Goal: Task Accomplishment & Management: Complete application form

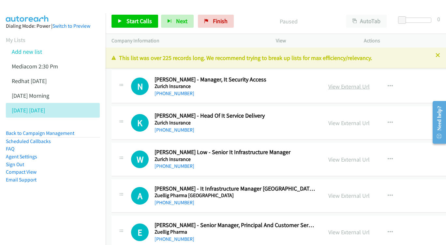
click at [346, 84] on link "View External Url" at bounding box center [349, 87] width 41 height 8
click at [353, 121] on link "View External Url" at bounding box center [349, 123] width 41 height 8
click at [342, 159] on link "View External Url" at bounding box center [349, 160] width 41 height 8
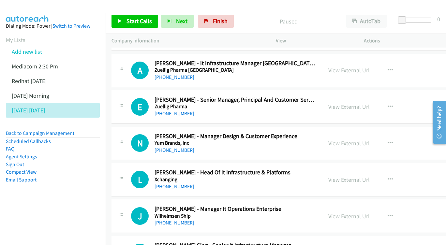
scroll to position [126, 0]
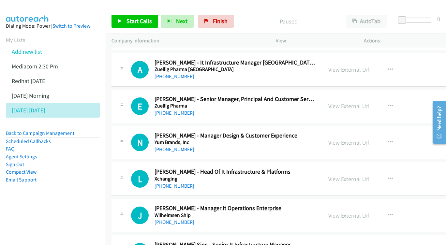
click at [346, 68] on link "View External Url" at bounding box center [349, 70] width 41 height 8
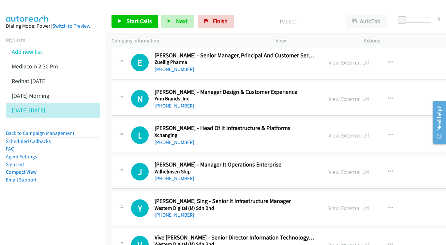
scroll to position [169, 1]
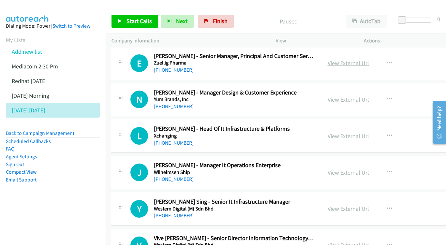
click at [350, 63] on link "View External Url" at bounding box center [348, 63] width 41 height 8
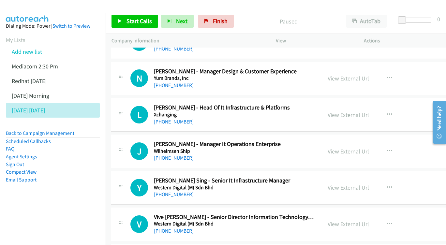
scroll to position [194, 1]
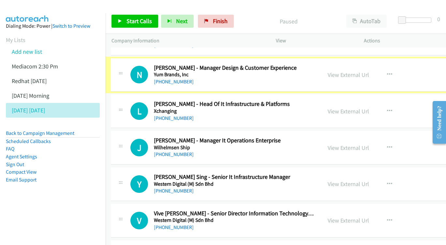
click at [332, 71] on link "View External Url" at bounding box center [348, 75] width 41 height 8
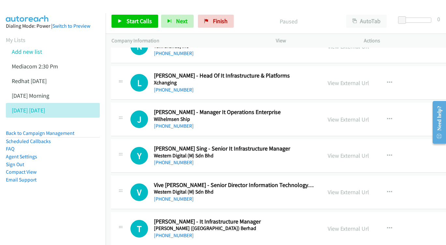
scroll to position [226, 1]
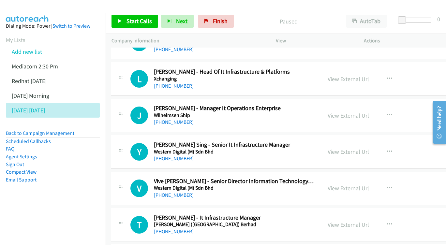
click at [329, 70] on div "View External Url View External Url Schedule/Manage Callback Start Calls Here R…" at bounding box center [377, 79] width 111 height 22
click at [334, 77] on link "View External Url" at bounding box center [348, 79] width 41 height 8
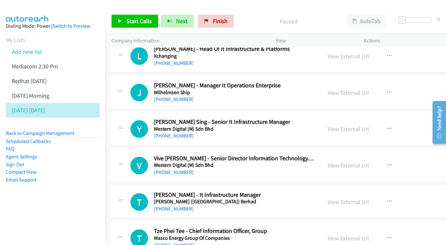
scroll to position [253, 1]
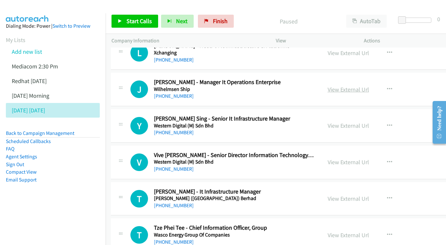
click at [343, 86] on link "View External Url" at bounding box center [348, 90] width 41 height 8
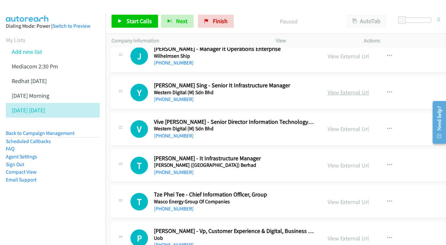
scroll to position [288, 1]
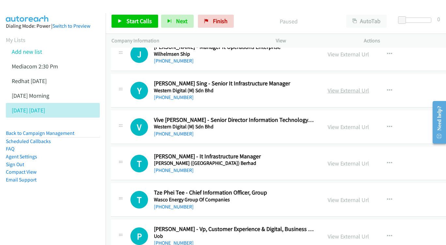
click at [351, 87] on link "View External Url" at bounding box center [348, 91] width 41 height 8
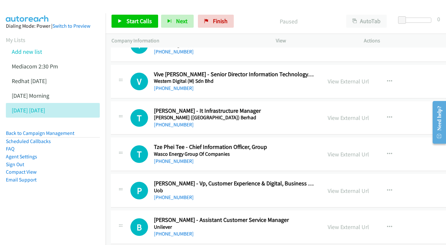
scroll to position [334, 1]
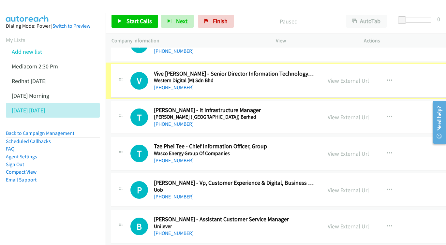
click at [344, 77] on link "View External Url" at bounding box center [348, 81] width 41 height 8
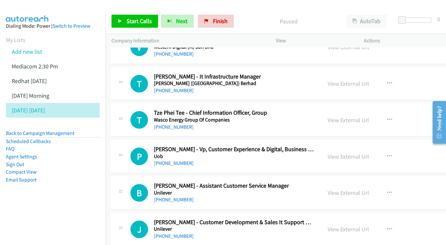
scroll to position [372, 1]
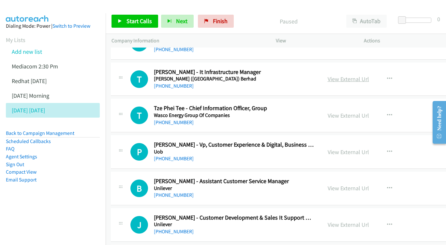
click at [338, 75] on link "View External Url" at bounding box center [348, 79] width 41 height 8
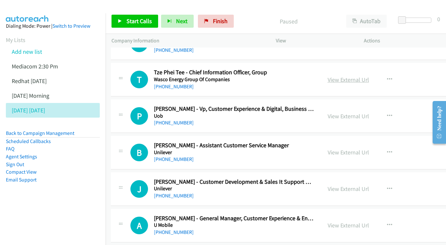
scroll to position [409, 1]
click at [351, 76] on link "View External Url" at bounding box center [348, 80] width 41 height 8
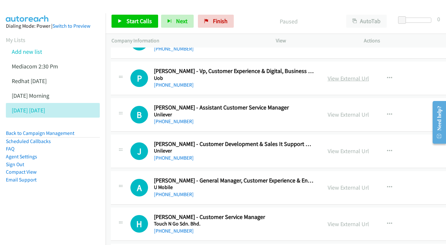
click at [334, 75] on link "View External Url" at bounding box center [348, 79] width 41 height 8
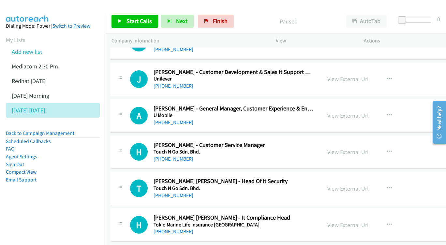
scroll to position [548, 1]
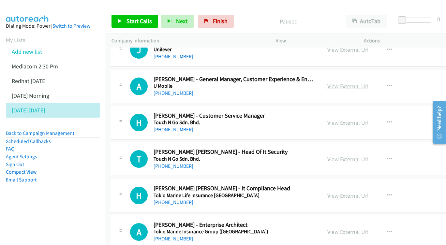
click at [332, 83] on link "View External Url" at bounding box center [348, 87] width 41 height 8
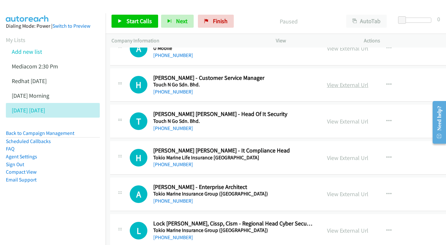
scroll to position [585, 2]
click at [329, 81] on link "View External Url" at bounding box center [347, 85] width 41 height 8
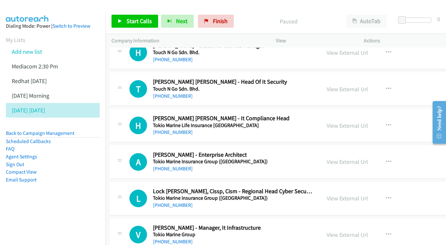
scroll to position [618, 2]
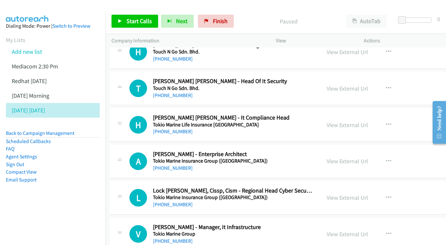
click at [334, 84] on div "View External Url" at bounding box center [347, 88] width 41 height 9
drag, startPoint x: 335, startPoint y: 80, endPoint x: 64, endPoint y: 27, distance: 275.9
click at [337, 85] on link "View External Url" at bounding box center [347, 89] width 41 height 8
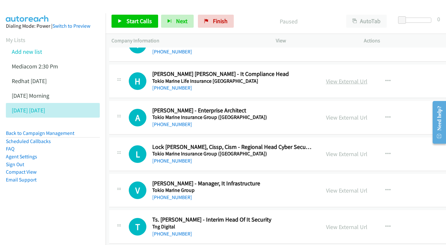
scroll to position [662, 3]
click at [331, 78] on link "View External Url" at bounding box center [346, 82] width 41 height 8
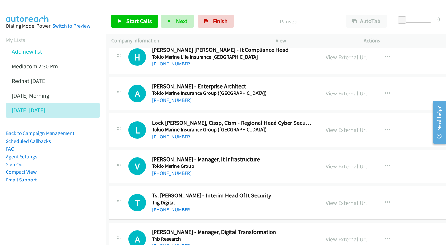
scroll to position [687, 3]
click at [353, 89] on link "View External Url" at bounding box center [346, 93] width 41 height 8
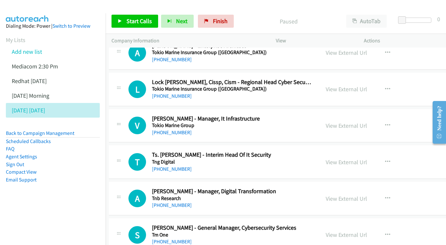
scroll to position [728, 3]
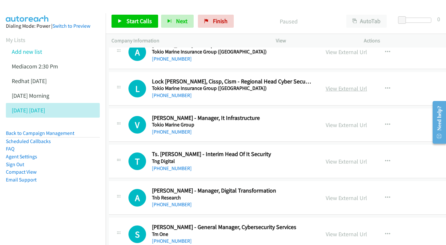
click at [336, 85] on link "View External Url" at bounding box center [346, 89] width 41 height 8
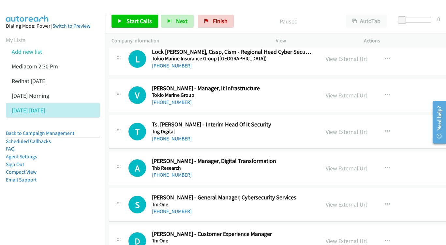
scroll to position [763, 3]
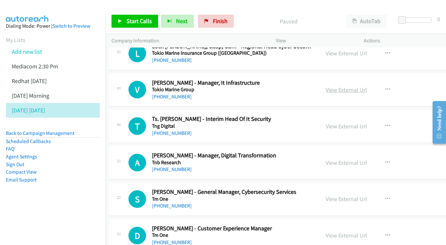
click at [339, 86] on link "View External Url" at bounding box center [346, 90] width 41 height 8
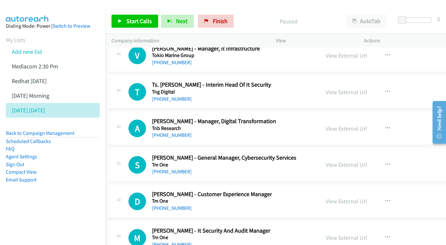
scroll to position [797, 3]
click at [344, 88] on link "View External Url" at bounding box center [346, 92] width 41 height 8
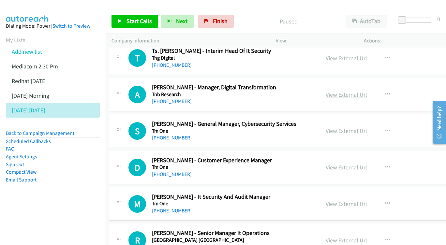
scroll to position [831, 3]
click at [340, 91] on link "View External Url" at bounding box center [346, 95] width 41 height 8
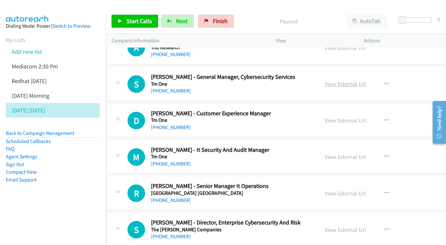
scroll to position [878, 4]
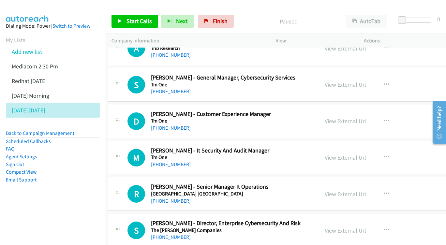
click at [325, 81] on link "View External Url" at bounding box center [345, 85] width 41 height 8
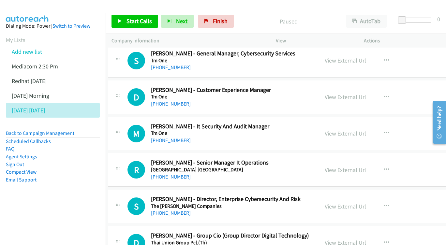
scroll to position [907, 4]
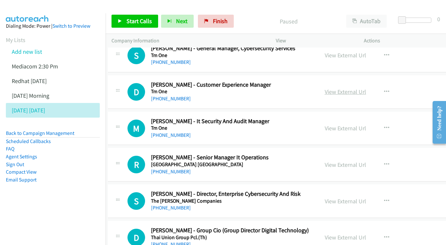
click at [338, 88] on link "View External Url" at bounding box center [345, 92] width 41 height 8
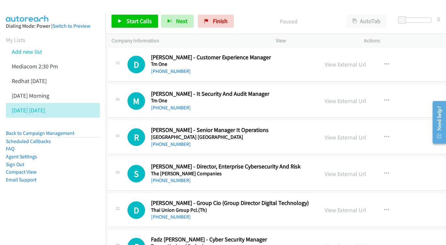
scroll to position [935, 4]
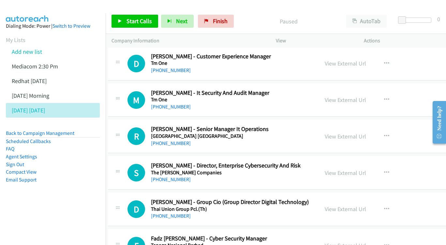
click at [336, 89] on div "View External Url View External Url Schedule/Manage Callback Start Calls Here R…" at bounding box center [374, 100] width 111 height 22
click at [336, 96] on link "View External Url" at bounding box center [345, 100] width 41 height 8
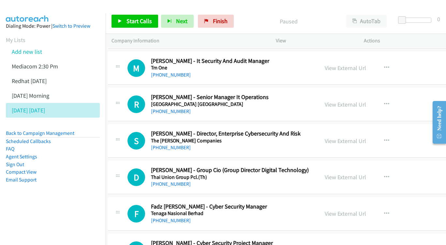
scroll to position [981, 4]
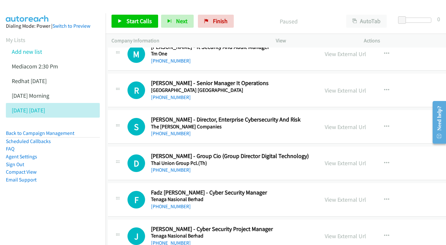
click at [336, 80] on div "View External Url View External Url Schedule/Manage Callback Start Calls Here R…" at bounding box center [374, 91] width 111 height 22
click at [329, 87] on link "View External Url" at bounding box center [345, 91] width 41 height 8
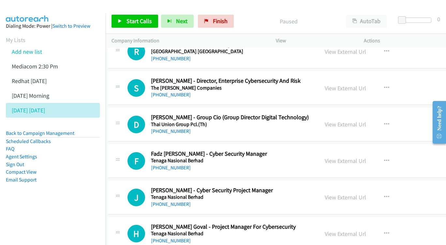
scroll to position [1021, 4]
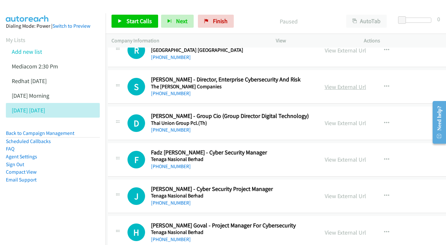
click at [349, 83] on link "View External Url" at bounding box center [345, 87] width 41 height 8
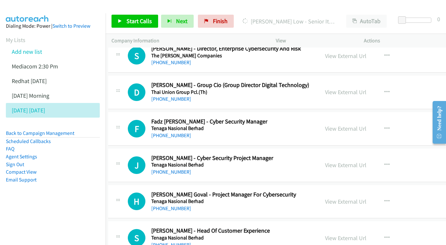
scroll to position [1054, 3]
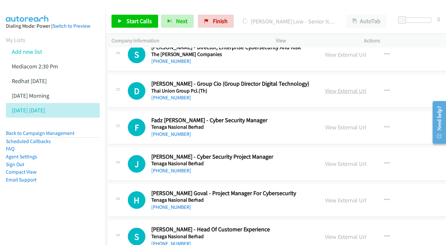
click at [335, 87] on link "View External Url" at bounding box center [345, 91] width 41 height 8
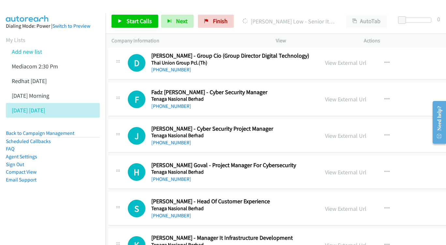
scroll to position [1087, 3]
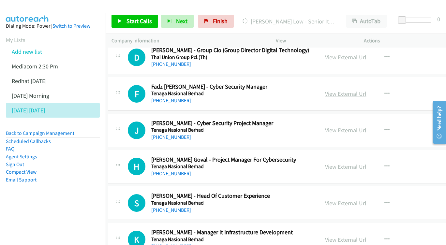
click at [337, 90] on link "View External Url" at bounding box center [345, 94] width 41 height 8
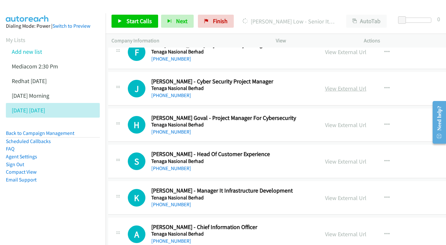
scroll to position [1132, 3]
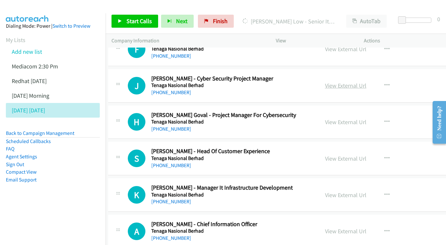
click at [344, 82] on link "View External Url" at bounding box center [345, 86] width 41 height 8
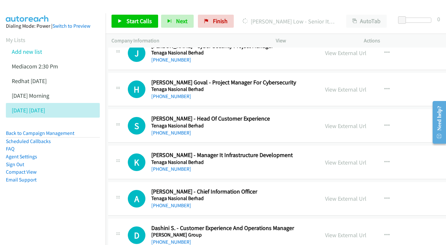
scroll to position [1169, 3]
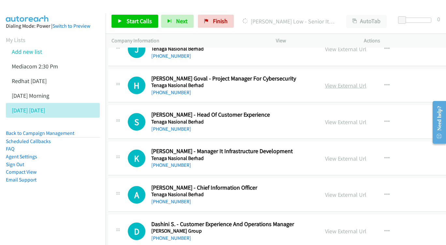
click at [342, 82] on link "View External Url" at bounding box center [345, 86] width 41 height 8
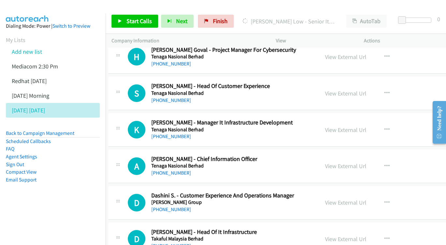
scroll to position [1198, 3]
click at [336, 89] on link "View External Url" at bounding box center [345, 93] width 41 height 8
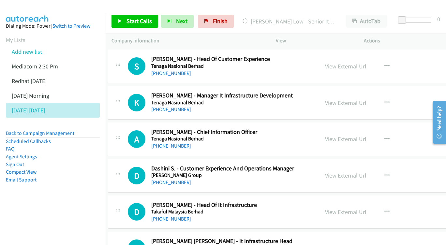
scroll to position [1235, 3]
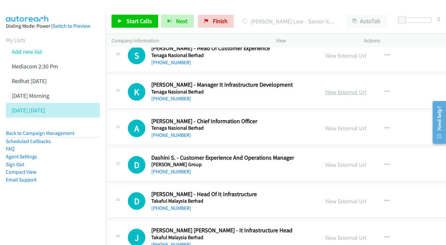
click at [343, 88] on link "View External Url" at bounding box center [345, 92] width 41 height 8
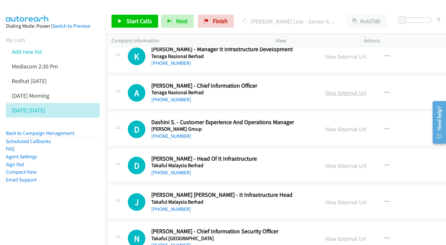
click at [330, 89] on link "View External Url" at bounding box center [345, 93] width 41 height 8
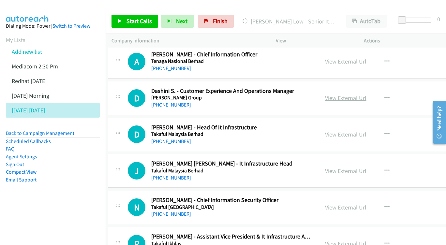
scroll to position [1302, 3]
click at [347, 94] on link "View External Url" at bounding box center [346, 98] width 41 height 8
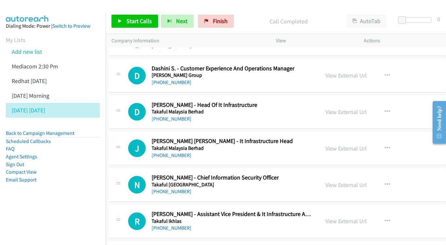
scroll to position [1334, 3]
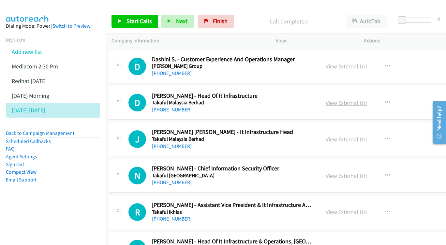
click at [332, 99] on link "View External Url" at bounding box center [346, 103] width 41 height 8
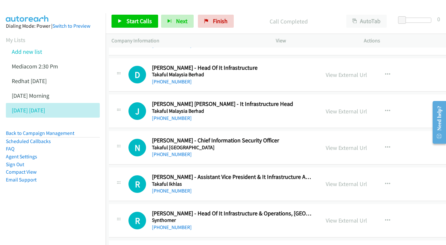
scroll to position [1370, 3]
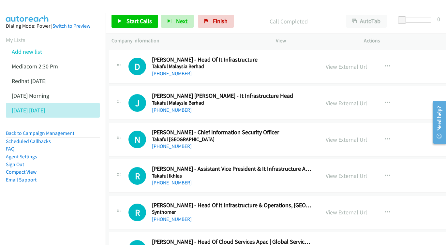
click at [349, 92] on div "View External Url View External Url Schedule/Manage Callback Start Calls Here R…" at bounding box center [375, 103] width 111 height 22
click at [343, 100] on link "View External Url" at bounding box center [346, 104] width 41 height 8
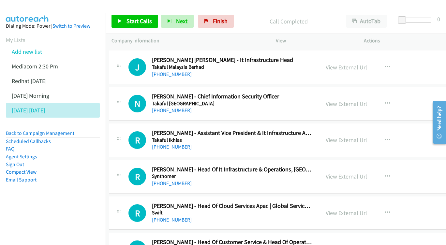
scroll to position [1406, 2]
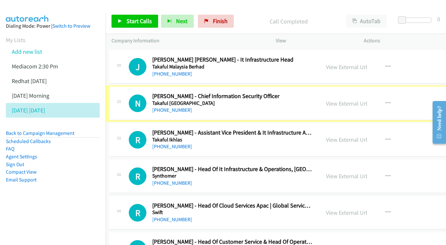
click at [336, 100] on link "View External Url" at bounding box center [346, 104] width 41 height 8
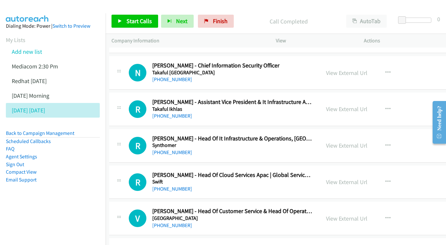
scroll to position [1451, 2]
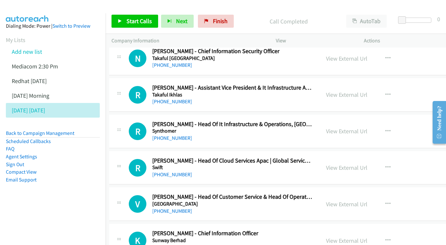
click at [347, 84] on div "View External Url View External Url Schedule/Manage Callback Start Calls Here R…" at bounding box center [375, 95] width 111 height 22
click at [345, 91] on link "View External Url" at bounding box center [346, 95] width 41 height 8
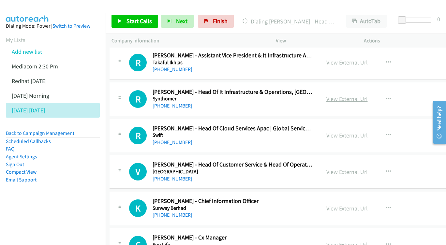
scroll to position [1484, 2]
click at [335, 95] on link "View External Url" at bounding box center [347, 99] width 41 height 8
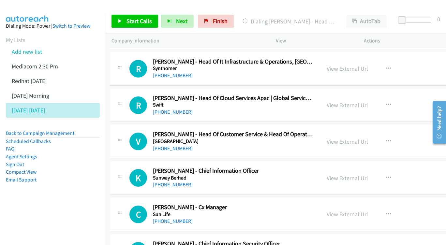
scroll to position [1521, 2]
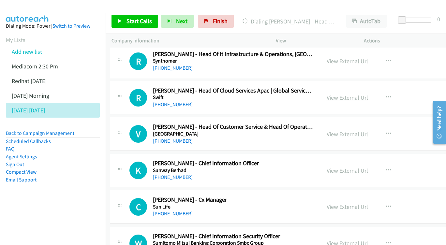
click at [350, 94] on link "View External Url" at bounding box center [347, 98] width 41 height 8
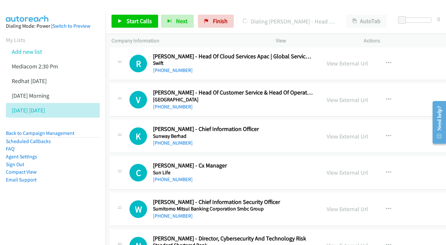
scroll to position [1559, 2]
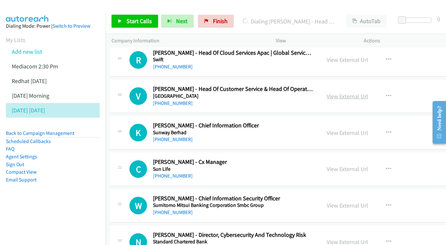
click at [332, 93] on link "View External Url" at bounding box center [347, 97] width 41 height 8
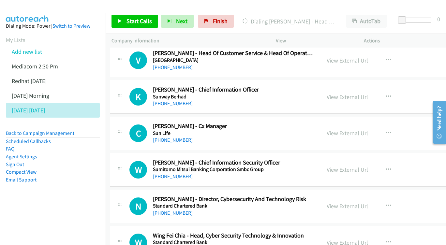
scroll to position [1596, 2]
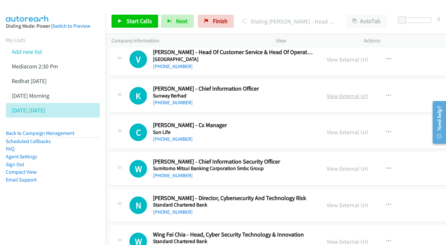
click at [345, 92] on link "View External Url" at bounding box center [347, 96] width 41 height 8
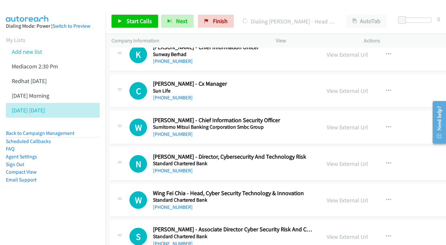
scroll to position [1638, 1]
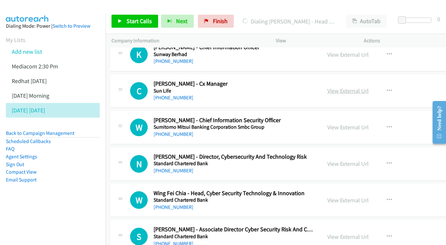
click at [345, 87] on link "View External Url" at bounding box center [348, 91] width 41 height 8
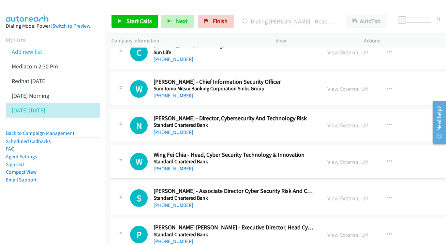
scroll to position [1676, 1]
click at [344, 85] on link "View External Url" at bounding box center [348, 89] width 41 height 8
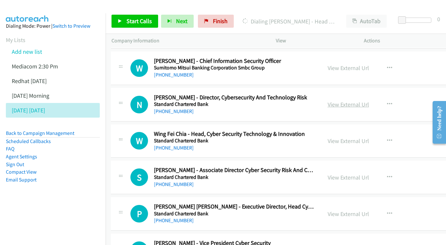
scroll to position [1704, 1]
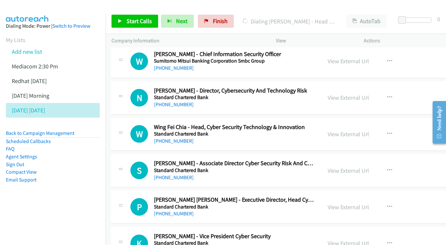
click at [343, 93] on div "View External Url" at bounding box center [348, 97] width 41 height 9
click at [322, 87] on div "View External Url View External Url Schedule/Manage Callback Start Calls Here R…" at bounding box center [377, 98] width 111 height 22
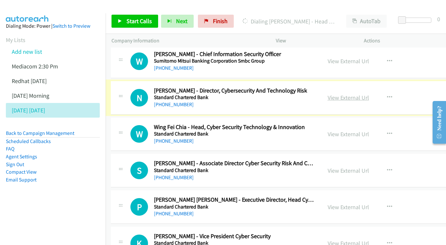
click at [329, 94] on link "View External Url" at bounding box center [348, 98] width 41 height 8
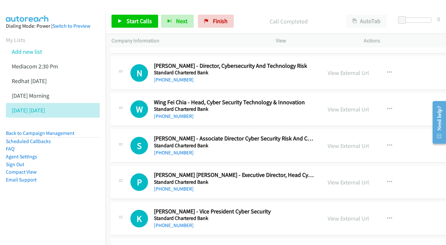
scroll to position [1730, 1]
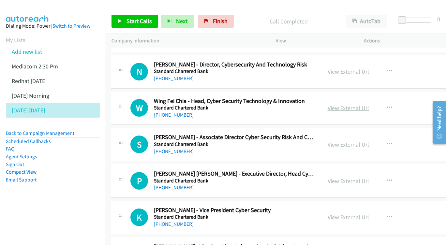
click at [351, 104] on link "View External Url" at bounding box center [348, 108] width 41 height 8
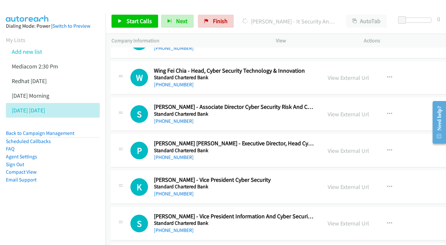
scroll to position [1762, 1]
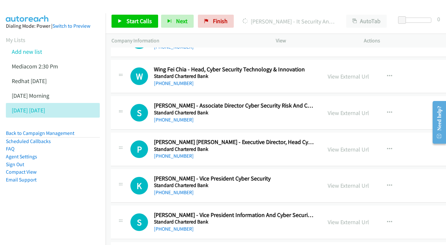
click at [333, 102] on div "View External Url View External Url Schedule/Manage Callback Start Calls Here R…" at bounding box center [377, 113] width 111 height 22
click at [337, 109] on link "View External Url" at bounding box center [348, 113] width 41 height 8
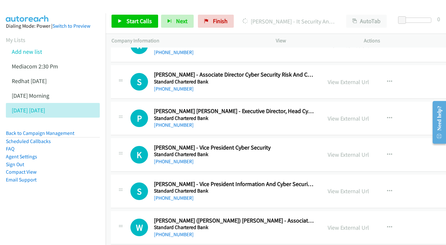
scroll to position [1805, 1]
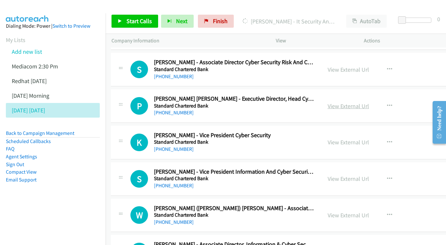
click at [339, 102] on link "View External Url" at bounding box center [348, 106] width 41 height 8
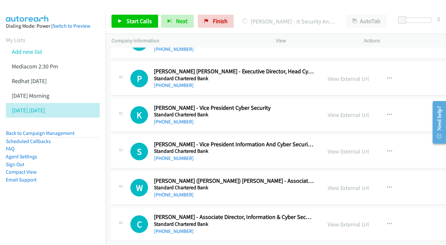
scroll to position [1834, 1]
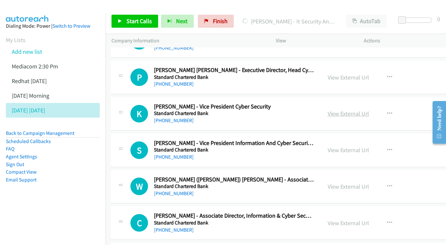
click at [333, 110] on link "View External Url" at bounding box center [348, 114] width 41 height 8
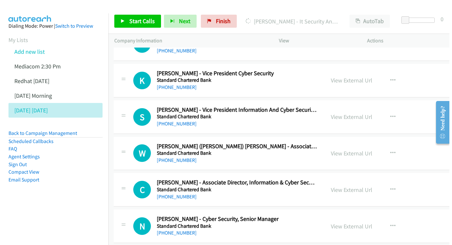
scroll to position [1879, 1]
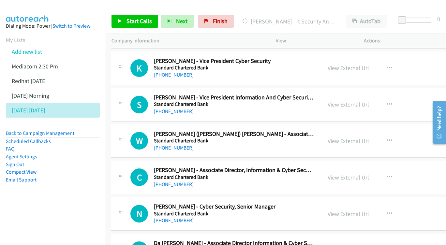
click at [343, 101] on link "View External Url" at bounding box center [348, 105] width 41 height 8
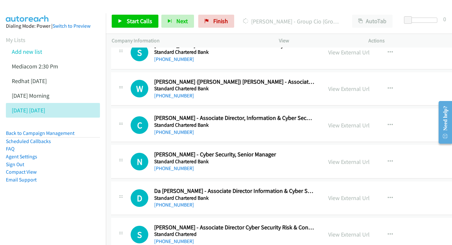
scroll to position [1913, 1]
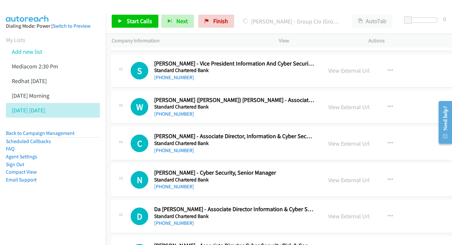
click at [322, 97] on div "View External Url View External Url Schedule/Manage Callback Start Calls Here R…" at bounding box center [377, 108] width 111 height 22
click at [328, 103] on link "View External Url" at bounding box center [348, 107] width 41 height 8
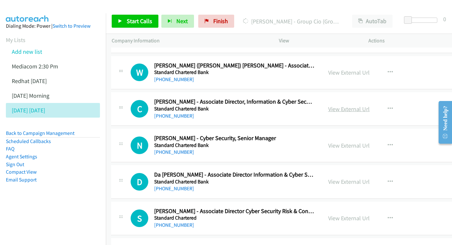
scroll to position [1949, 1]
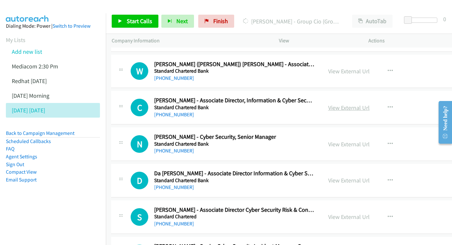
click at [350, 104] on link "View External Url" at bounding box center [348, 108] width 41 height 8
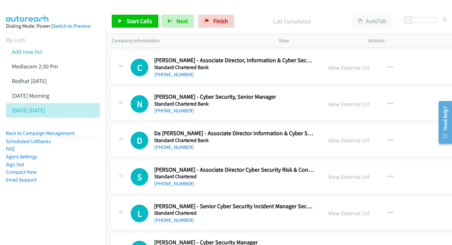
scroll to position [1991, 1]
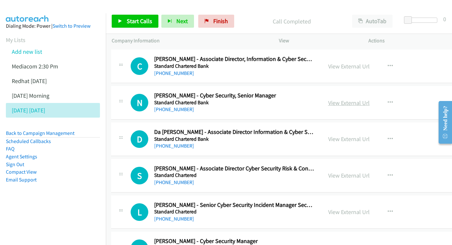
click at [343, 99] on link "View External Url" at bounding box center [348, 103] width 41 height 8
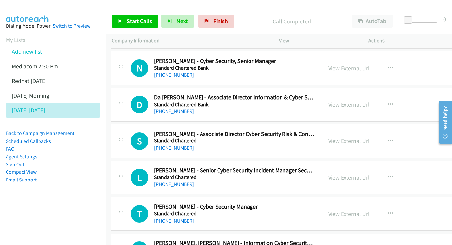
scroll to position [2027, 1]
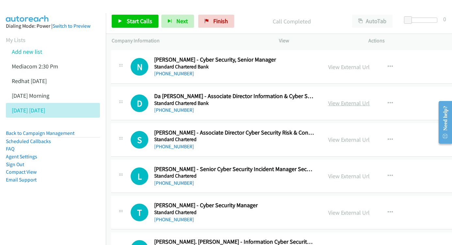
click at [342, 100] on link "View External Url" at bounding box center [348, 104] width 41 height 8
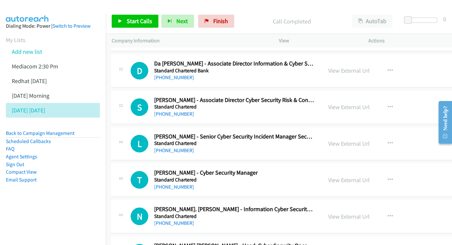
scroll to position [2061, 1]
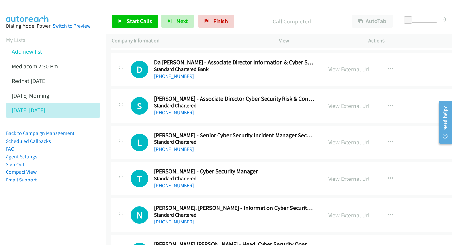
click at [336, 102] on link "View External Url" at bounding box center [348, 106] width 41 height 8
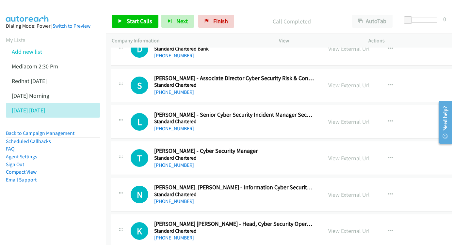
scroll to position [2082, 1]
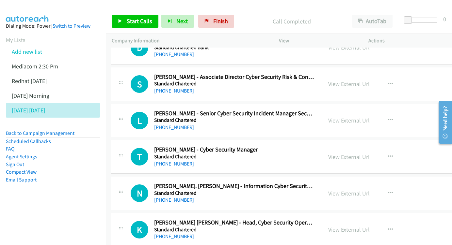
click at [330, 117] on link "View External Url" at bounding box center [348, 121] width 41 height 8
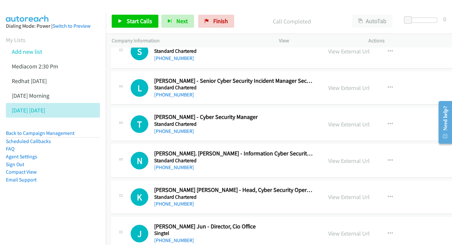
scroll to position [2127, 1]
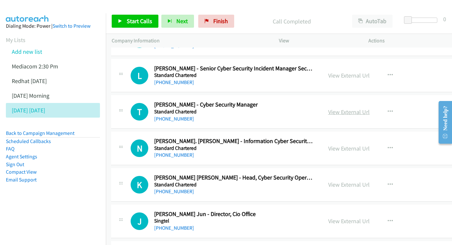
click at [333, 108] on link "View External Url" at bounding box center [348, 112] width 41 height 8
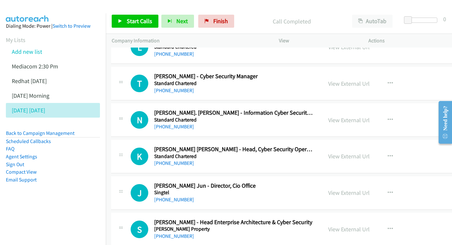
scroll to position [2157, 1]
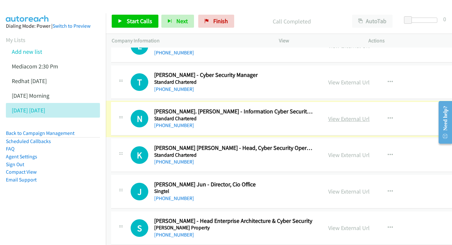
click at [328, 115] on link "View External Url" at bounding box center [348, 119] width 41 height 8
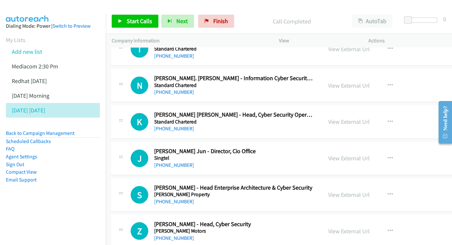
scroll to position [2202, 1]
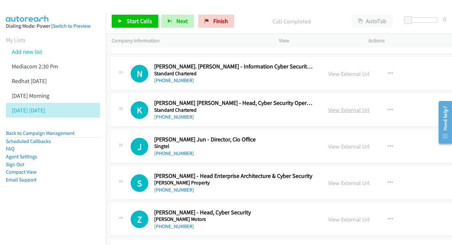
click at [347, 106] on link "View External Url" at bounding box center [348, 110] width 41 height 8
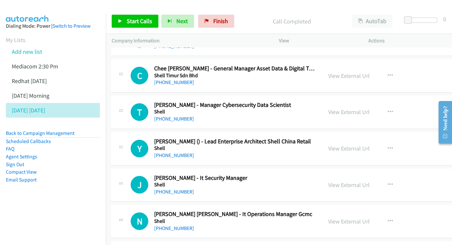
scroll to position [2430, 1]
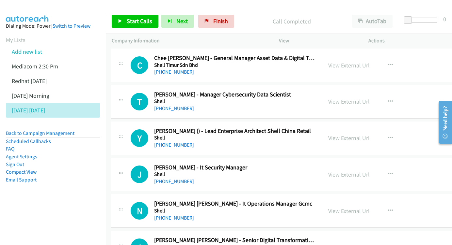
click at [332, 98] on link "View External Url" at bounding box center [348, 102] width 41 height 8
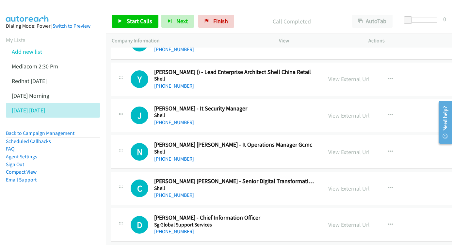
scroll to position [2501, 1]
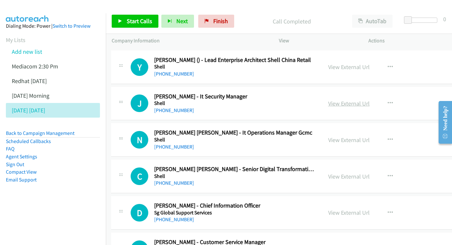
click at [329, 100] on link "View External Url" at bounding box center [348, 104] width 41 height 8
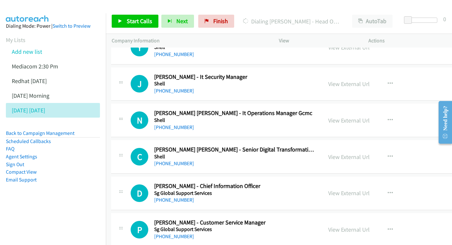
scroll to position [2534, 1]
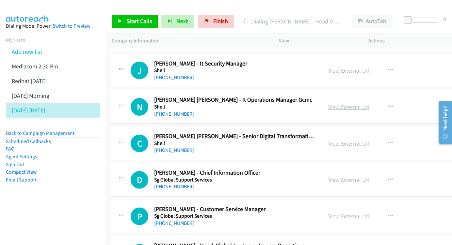
click at [353, 103] on link "View External Url" at bounding box center [348, 107] width 41 height 8
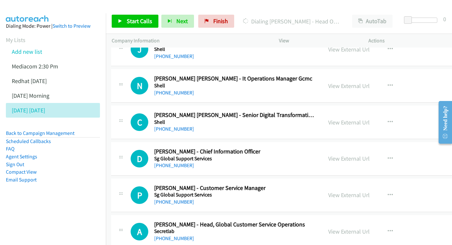
scroll to position [2556, 1]
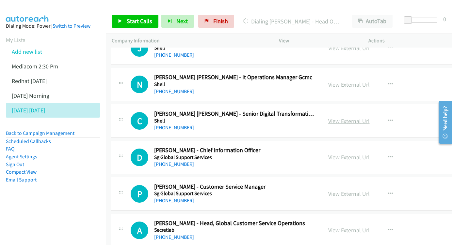
click at [350, 117] on link "View External Url" at bounding box center [348, 121] width 41 height 8
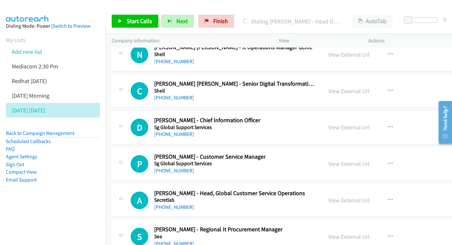
scroll to position [2595, 1]
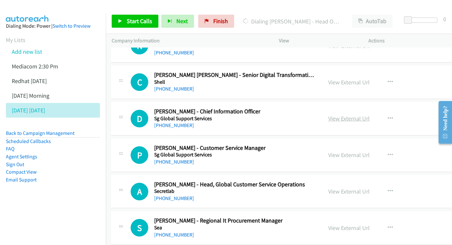
click at [331, 115] on link "View External Url" at bounding box center [348, 119] width 41 height 8
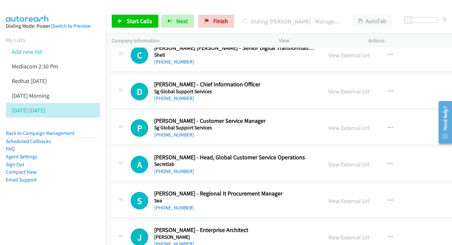
scroll to position [2633, 1]
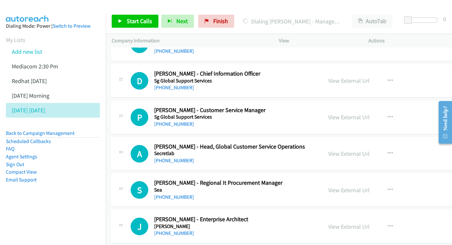
click at [351, 107] on div "View External Url View External Url Schedule/Manage Callback Start Calls Here R…" at bounding box center [377, 118] width 111 height 22
click at [349, 114] on link "View External Url" at bounding box center [348, 118] width 41 height 8
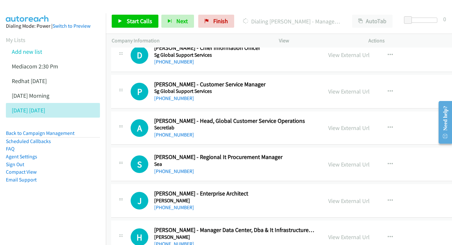
scroll to position [2666, 1]
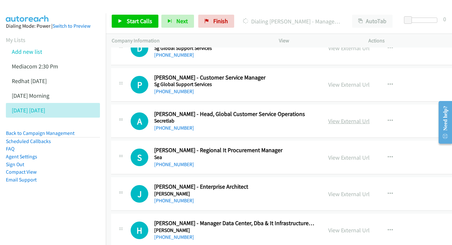
click at [335, 117] on link "View External Url" at bounding box center [348, 121] width 41 height 8
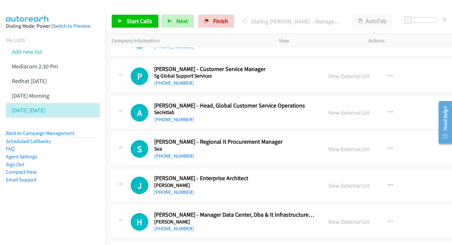
scroll to position [2720, 1]
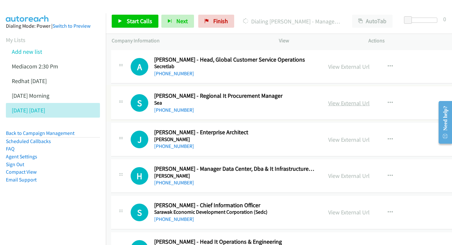
click at [328, 100] on link "View External Url" at bounding box center [348, 104] width 41 height 8
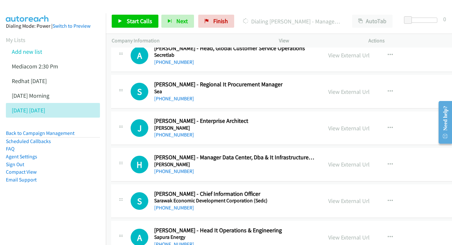
scroll to position [2744, 1]
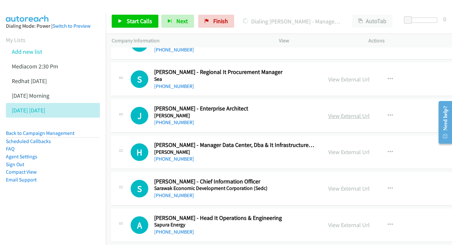
click at [345, 112] on link "View External Url" at bounding box center [348, 116] width 41 height 8
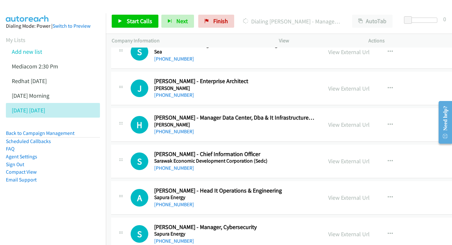
scroll to position [2773, 1]
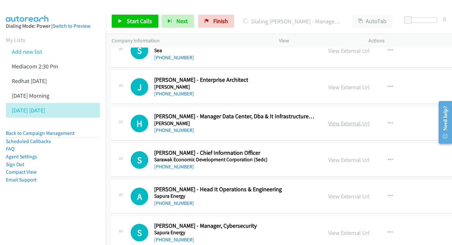
click at [348, 120] on link "View External Url" at bounding box center [348, 124] width 41 height 8
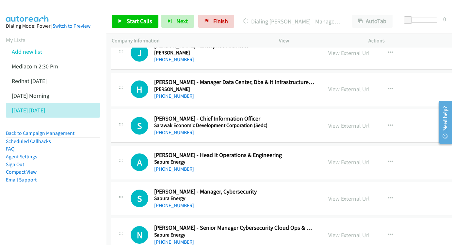
scroll to position [2808, 1]
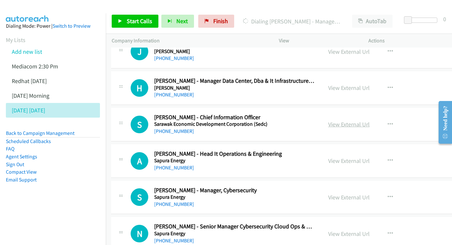
click at [330, 121] on link "View External Url" at bounding box center [348, 125] width 41 height 8
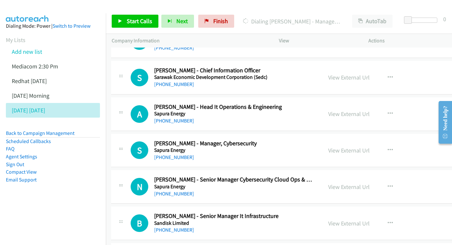
scroll to position [2857, 1]
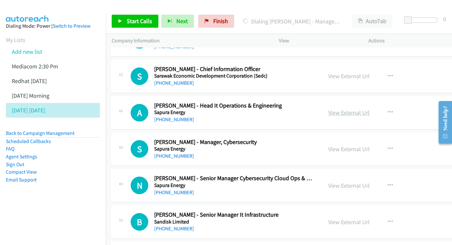
click at [351, 109] on link "View External Url" at bounding box center [348, 113] width 41 height 8
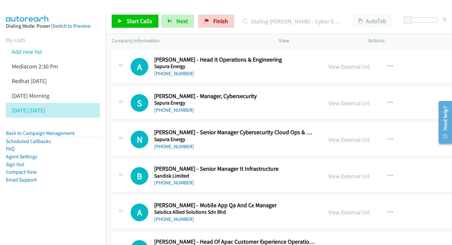
scroll to position [2891, 1]
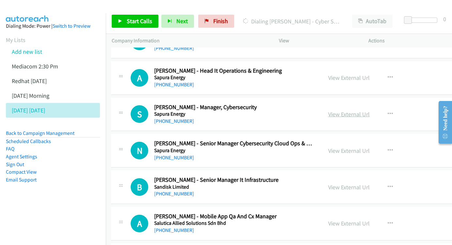
click at [335, 111] on link "View External Url" at bounding box center [348, 115] width 41 height 8
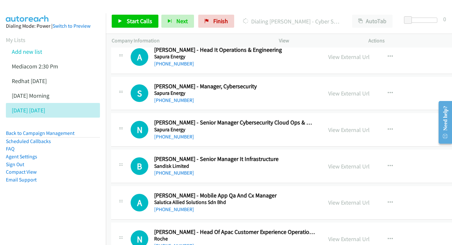
scroll to position [2914, 1]
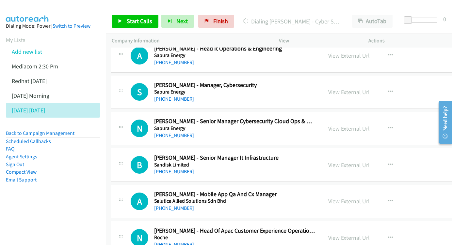
click at [340, 125] on link "View External Url" at bounding box center [348, 129] width 41 height 8
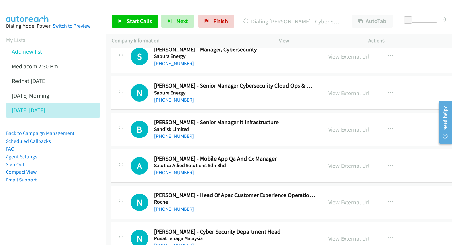
scroll to position [2950, 1]
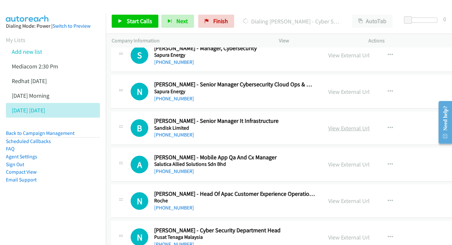
click at [346, 125] on link "View External Url" at bounding box center [348, 129] width 41 height 8
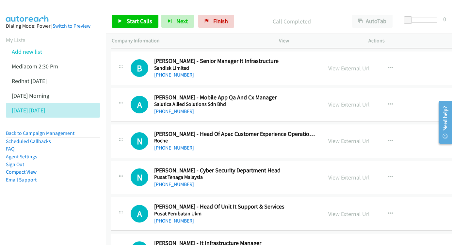
scroll to position [3023, 1]
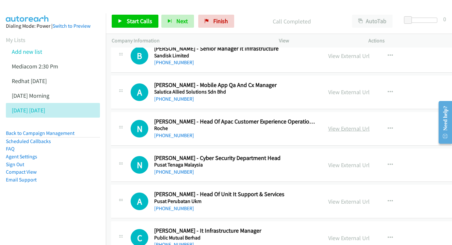
click at [329, 125] on link "View External Url" at bounding box center [348, 129] width 41 height 8
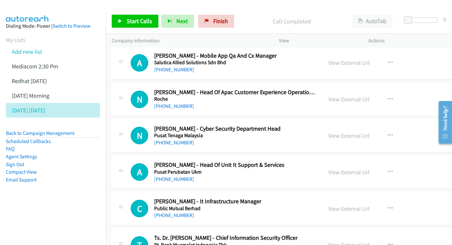
scroll to position [3054, 1]
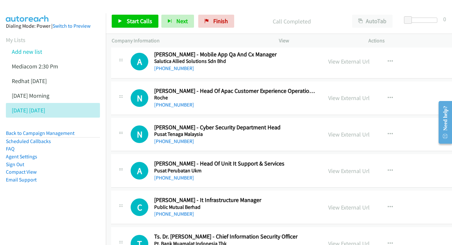
click at [332, 124] on div "View External Url View External Url Schedule/Manage Callback Start Calls Here R…" at bounding box center [377, 135] width 111 height 22
click at [332, 131] on link "View External Url" at bounding box center [348, 135] width 41 height 8
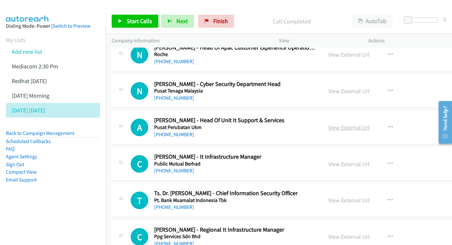
click at [357, 124] on link "View External Url" at bounding box center [348, 128] width 41 height 8
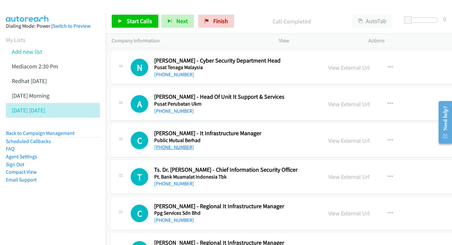
scroll to position [3130, 1]
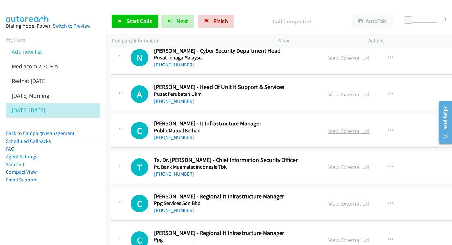
click at [339, 127] on link "View External Url" at bounding box center [348, 131] width 41 height 8
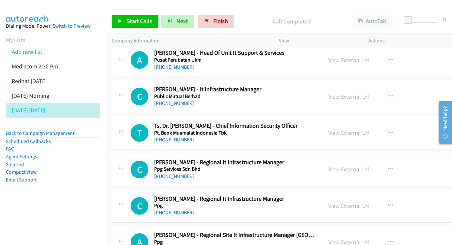
scroll to position [3173, 1]
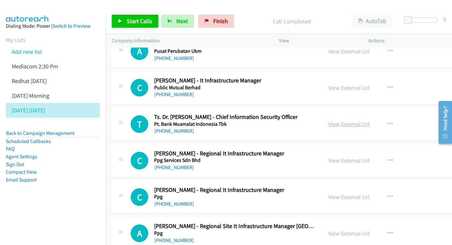
click at [332, 120] on link "View External Url" at bounding box center [348, 124] width 41 height 8
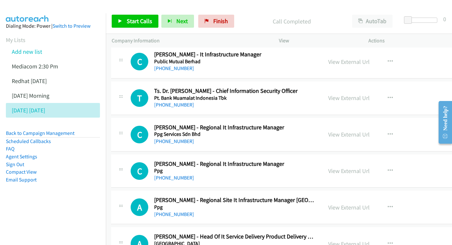
scroll to position [3212, 1]
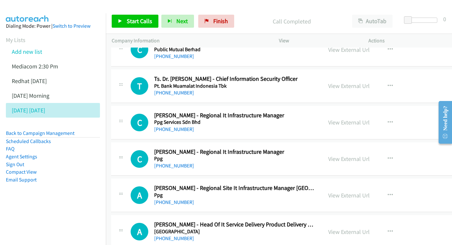
click at [350, 118] on div "View External Url" at bounding box center [348, 122] width 41 height 9
click at [349, 119] on link "View External Url" at bounding box center [348, 123] width 41 height 8
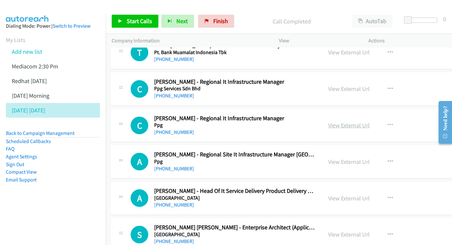
scroll to position [3246, 1]
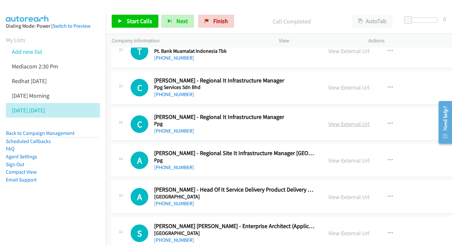
click at [335, 114] on div "View External Url View External Url Schedule/Manage Callback Start Calls Here R…" at bounding box center [377, 125] width 111 height 22
click at [335, 120] on link "View External Url" at bounding box center [348, 124] width 41 height 8
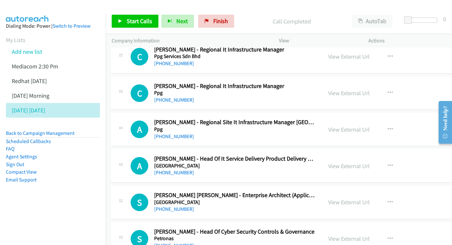
scroll to position [3283, 1]
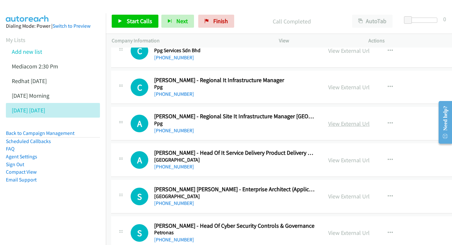
click at [346, 120] on link "View External Url" at bounding box center [348, 124] width 41 height 8
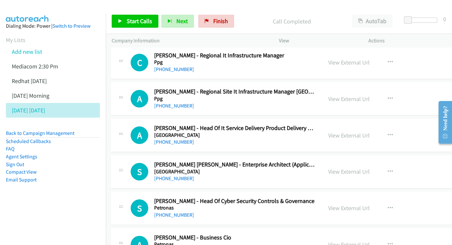
scroll to position [3309, 1]
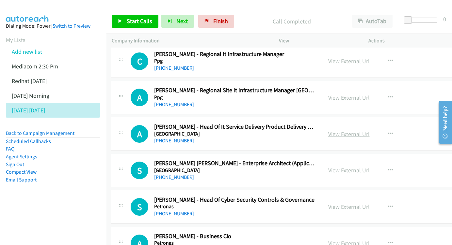
click at [342, 131] on link "View External Url" at bounding box center [348, 135] width 41 height 8
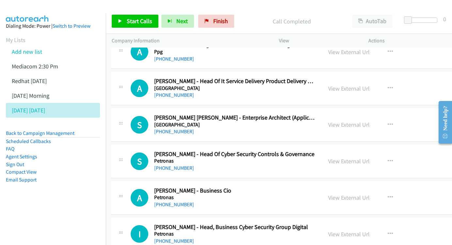
scroll to position [3365, 1]
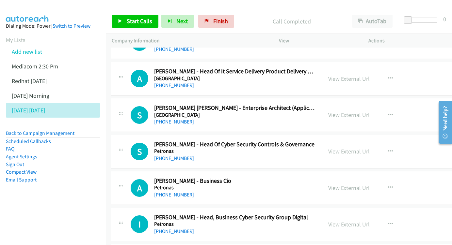
click at [343, 104] on div "View External Url View External Url Schedule/Manage Callback Start Calls Here R…" at bounding box center [377, 115] width 111 height 22
click at [339, 111] on link "View External Url" at bounding box center [348, 115] width 41 height 8
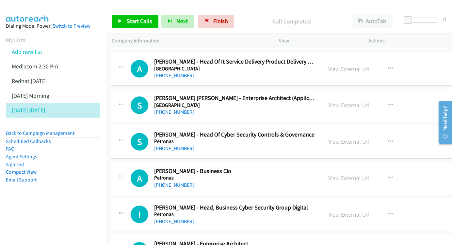
scroll to position [3387, 1]
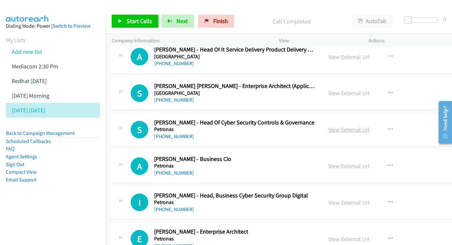
click at [343, 126] on link "View External Url" at bounding box center [348, 130] width 41 height 8
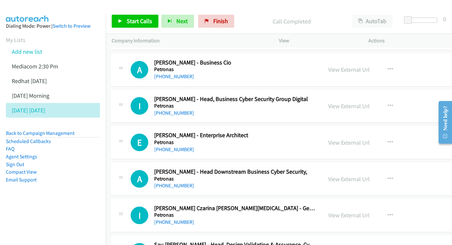
scroll to position [3495, 1]
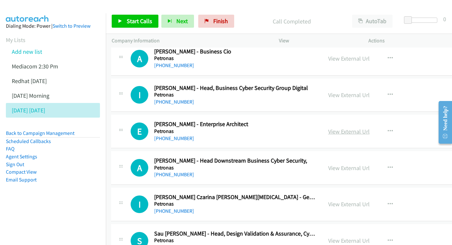
click at [335, 128] on link "View External Url" at bounding box center [348, 132] width 41 height 8
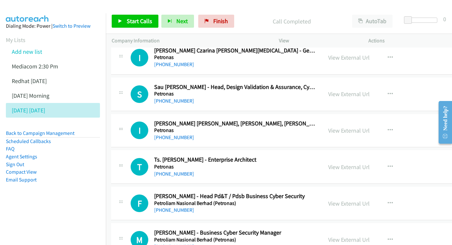
scroll to position [3643, 1]
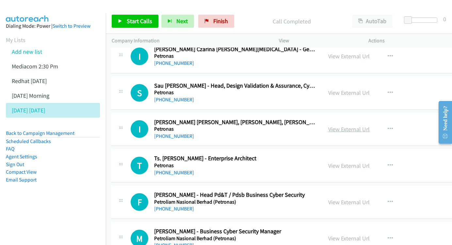
click at [339, 126] on link "View External Url" at bounding box center [348, 130] width 41 height 8
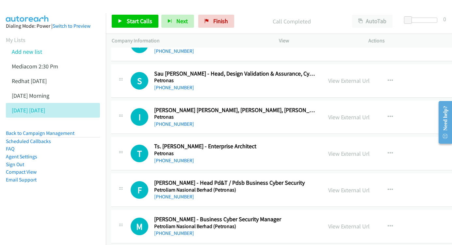
scroll to position [3681, 1]
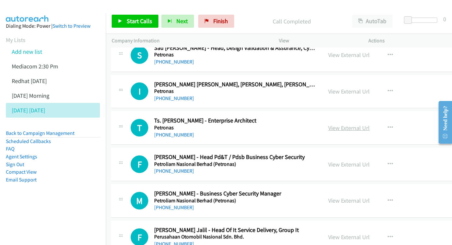
click at [341, 124] on link "View External Url" at bounding box center [348, 128] width 41 height 8
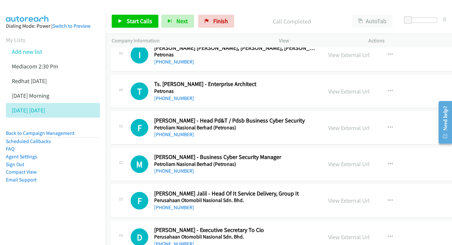
scroll to position [3718, 1]
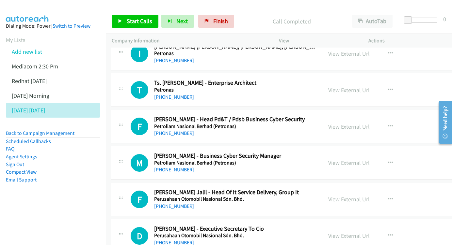
click at [346, 123] on link "View External Url" at bounding box center [348, 127] width 41 height 8
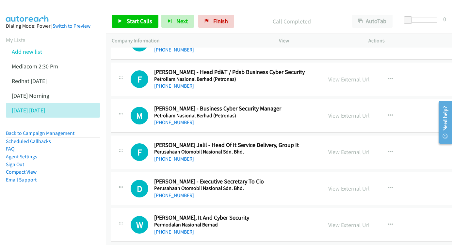
scroll to position [3756, 1]
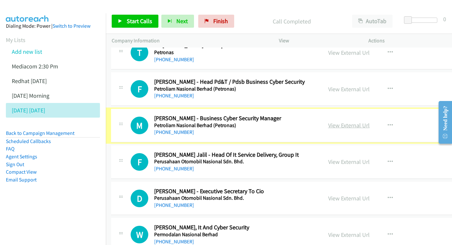
click at [330, 122] on link "View External Url" at bounding box center [348, 126] width 41 height 8
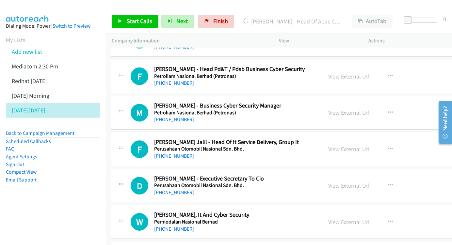
scroll to position [3780, 1]
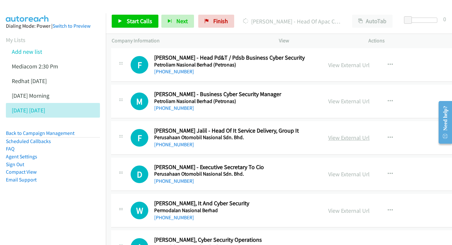
click at [336, 134] on link "View External Url" at bounding box center [348, 138] width 41 height 8
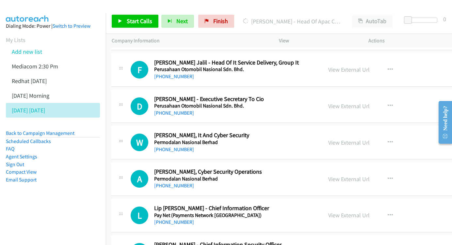
scroll to position [3860, 1]
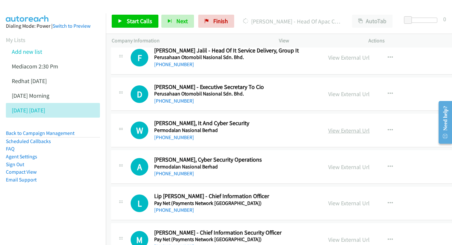
click at [328, 127] on link "View External Url" at bounding box center [348, 131] width 41 height 8
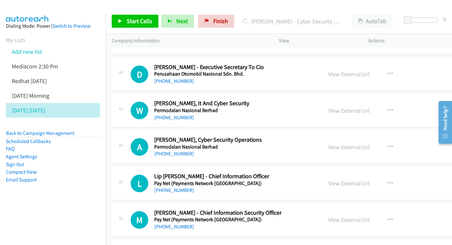
scroll to position [3891, 1]
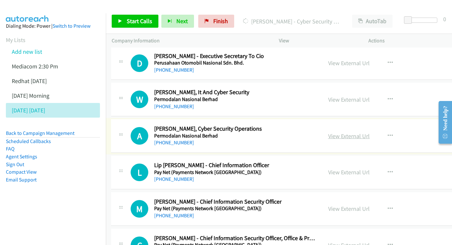
click at [343, 132] on link "View External Url" at bounding box center [348, 136] width 41 height 8
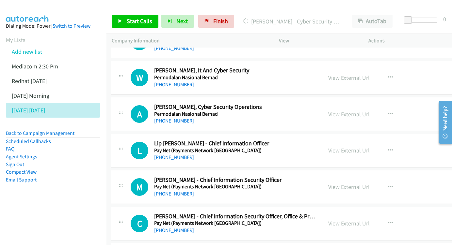
scroll to position [3921, 1]
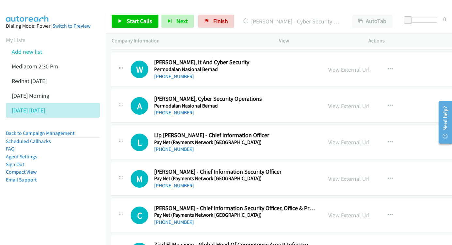
click at [335, 139] on link "View External Url" at bounding box center [348, 143] width 41 height 8
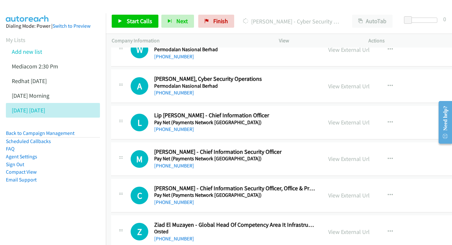
scroll to position [3950, 1]
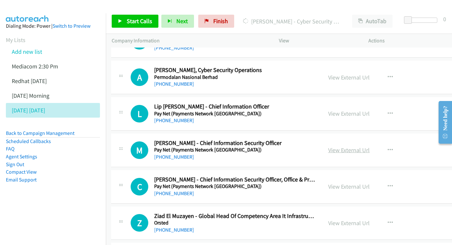
click at [346, 147] on link "View External Url" at bounding box center [348, 151] width 41 height 8
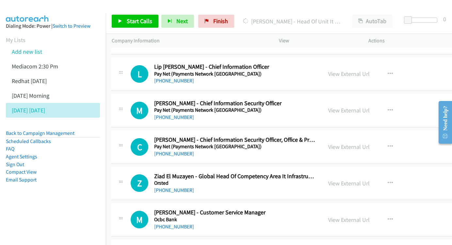
scroll to position [3991, 1]
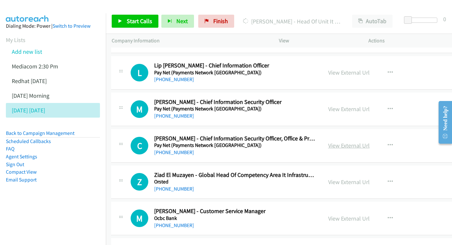
click at [332, 142] on link "View External Url" at bounding box center [348, 146] width 41 height 8
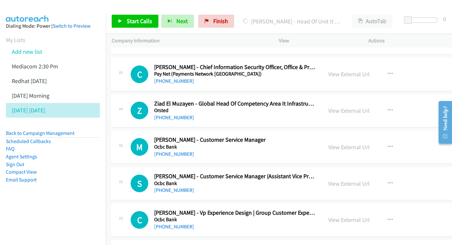
scroll to position [4064, 1]
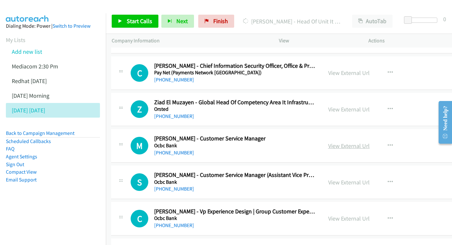
click at [343, 142] on link "View External Url" at bounding box center [348, 146] width 41 height 8
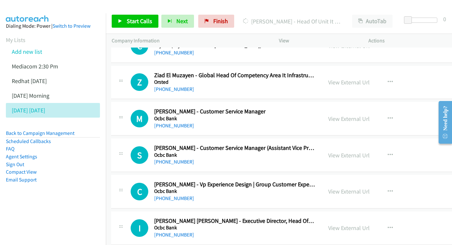
scroll to position [4101, 1]
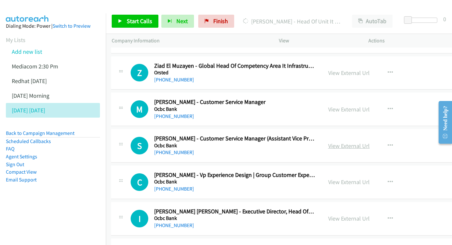
click at [344, 142] on link "View External Url" at bounding box center [348, 146] width 41 height 8
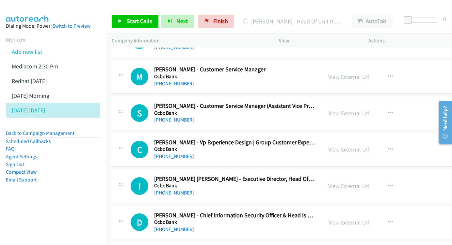
scroll to position [4134, 1]
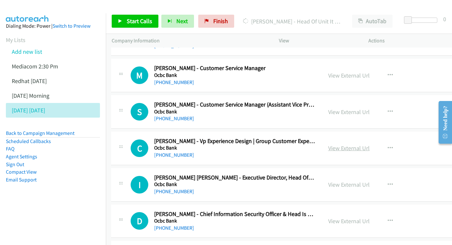
click at [344, 145] on link "View External Url" at bounding box center [348, 149] width 41 height 8
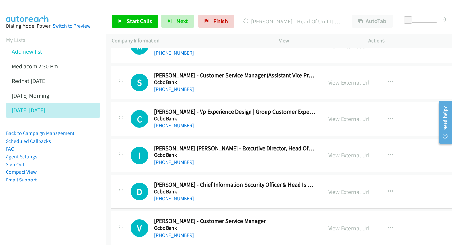
scroll to position [4165, 1]
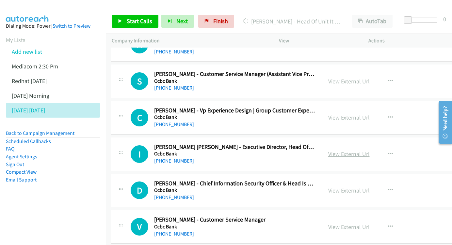
click at [343, 150] on link "View External Url" at bounding box center [348, 154] width 41 height 8
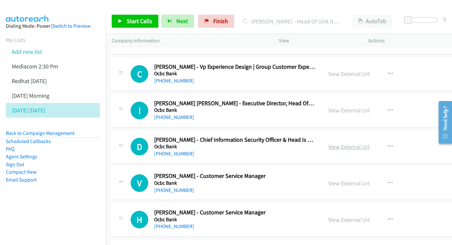
scroll to position [4210, 1]
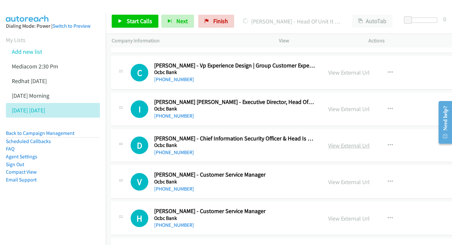
click at [341, 142] on link "View External Url" at bounding box center [348, 146] width 41 height 8
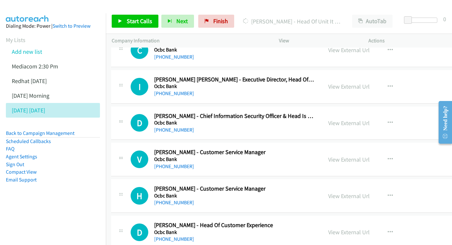
scroll to position [4245, 1]
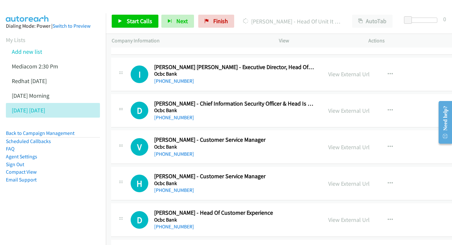
click at [338, 143] on div "View External Url" at bounding box center [348, 147] width 41 height 9
click at [328, 144] on link "View External Url" at bounding box center [348, 148] width 41 height 8
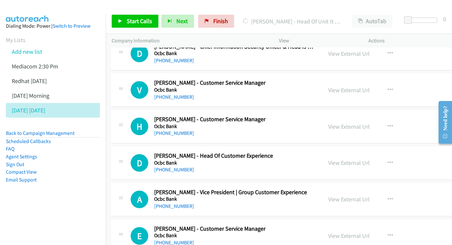
scroll to position [4292, 1]
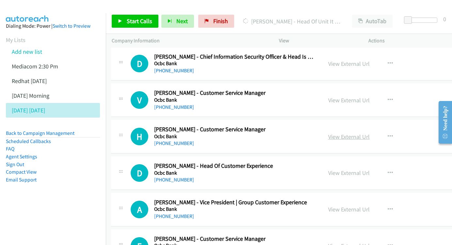
click at [336, 133] on link "View External Url" at bounding box center [348, 137] width 41 height 8
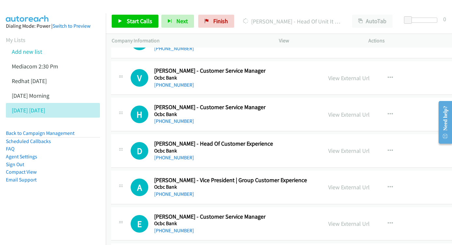
scroll to position [4324, 1]
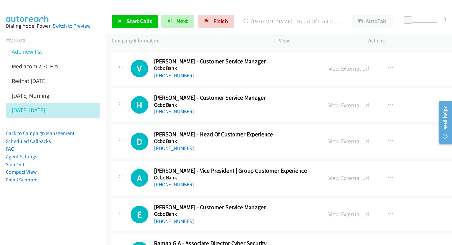
click at [339, 138] on link "View External Url" at bounding box center [348, 142] width 41 height 8
click at [30, 57] on li "Add new list" at bounding box center [59, 51] width 106 height 15
click at [27, 52] on link "Add new list" at bounding box center [27, 52] width 30 height 8
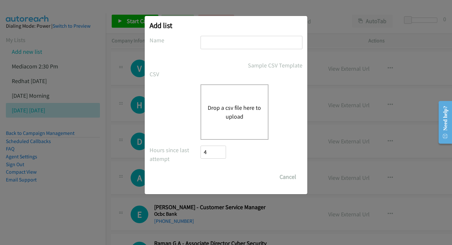
click at [228, 45] on input "text" at bounding box center [251, 42] width 102 height 13
type input "[DATE] FUJITSU [DATE]"
click at [221, 128] on div "Drop a csv file here to upload" at bounding box center [234, 112] width 68 height 55
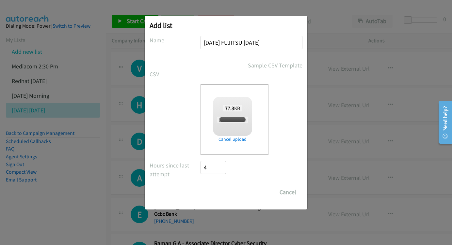
checkbox input "true"
click at [215, 195] on input "Save List" at bounding box center [217, 192] width 34 height 13
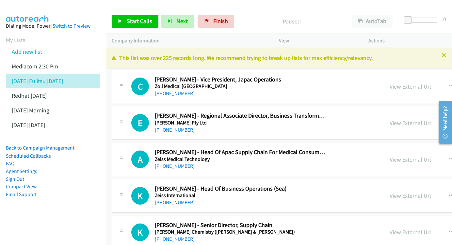
click at [389, 86] on link "View External Url" at bounding box center [409, 87] width 41 height 8
click at [389, 121] on link "View External Url" at bounding box center [409, 123] width 41 height 8
click at [389, 156] on link "View External Url" at bounding box center [409, 160] width 41 height 8
click at [389, 197] on link "View External Url" at bounding box center [409, 196] width 41 height 8
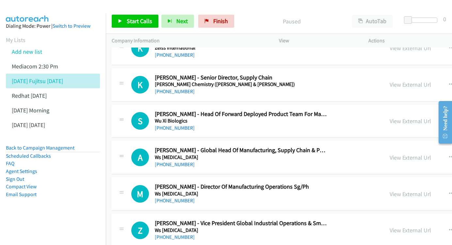
scroll to position [158, 0]
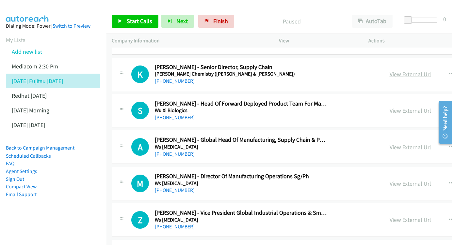
click at [389, 70] on link "View External Url" at bounding box center [409, 74] width 41 height 8
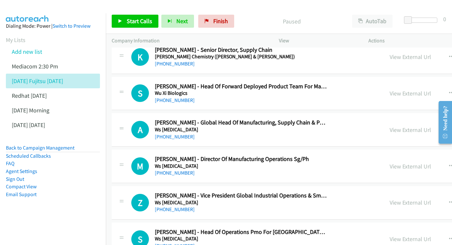
scroll to position [187, 0]
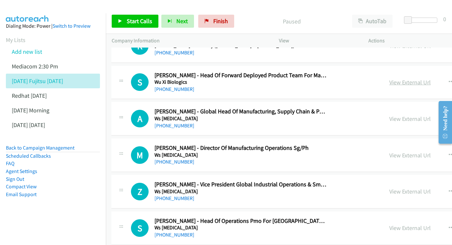
click at [389, 81] on link "View External Url" at bounding box center [409, 83] width 41 height 8
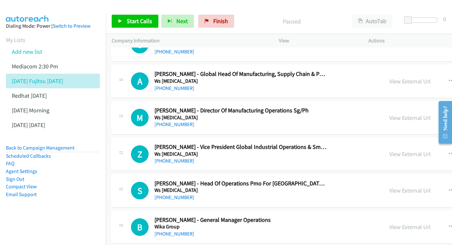
scroll to position [225, 0]
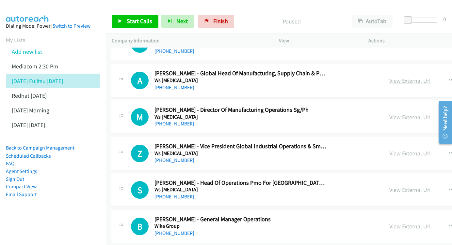
click at [389, 77] on link "View External Url" at bounding box center [409, 81] width 41 height 8
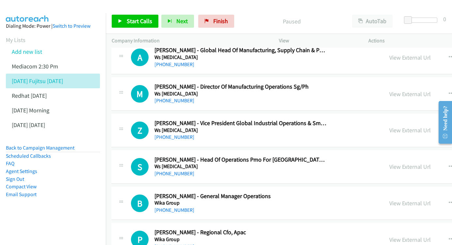
scroll to position [263, 0]
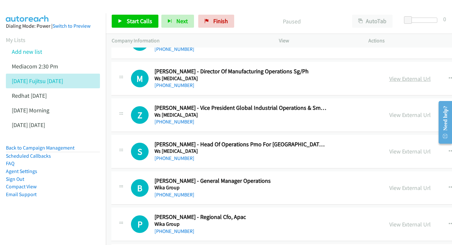
click at [389, 75] on link "View External Url" at bounding box center [409, 79] width 41 height 8
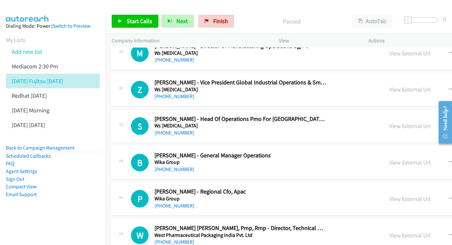
scroll to position [300, 0]
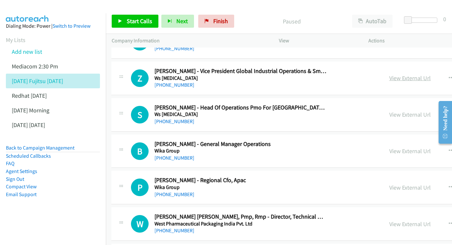
click at [389, 74] on link "View External Url" at bounding box center [409, 78] width 41 height 8
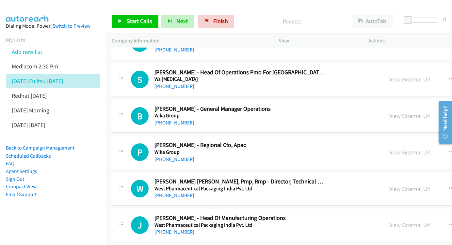
click at [389, 76] on link "View External Url" at bounding box center [409, 80] width 41 height 8
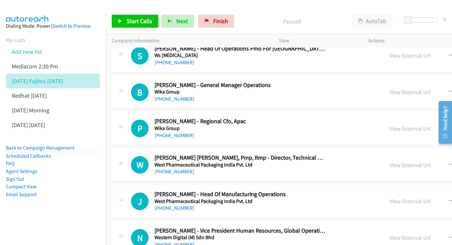
scroll to position [368, 0]
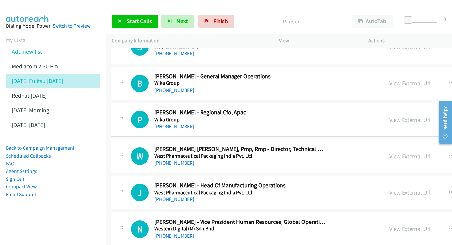
click at [389, 80] on link "View External Url" at bounding box center [409, 84] width 41 height 8
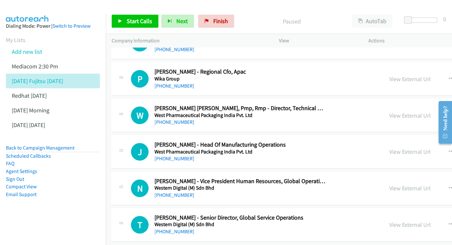
scroll to position [409, 0]
click at [389, 75] on link "View External Url" at bounding box center [409, 79] width 41 height 8
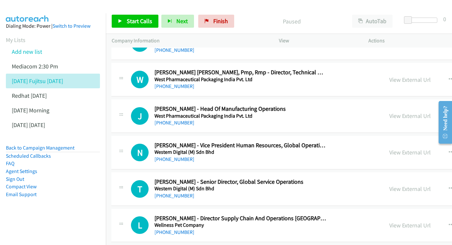
click at [389, 75] on div "View External Url" at bounding box center [409, 79] width 41 height 9
click at [389, 76] on link "View External Url" at bounding box center [409, 80] width 41 height 8
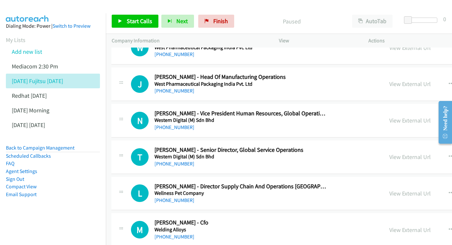
scroll to position [478, 0]
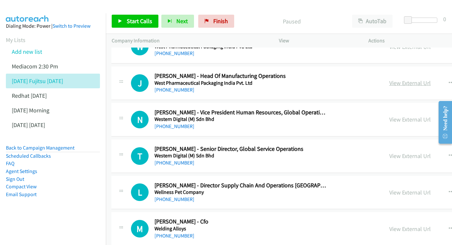
click at [389, 79] on link "View External Url" at bounding box center [409, 83] width 41 height 8
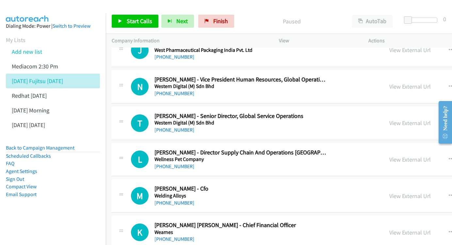
scroll to position [511, 0]
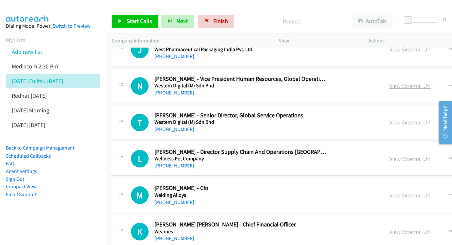
click at [389, 82] on link "View External Url" at bounding box center [409, 86] width 41 height 8
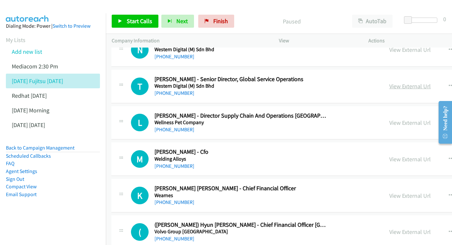
scroll to position [548, 0]
click at [389, 83] on link "View External Url" at bounding box center [409, 87] width 41 height 8
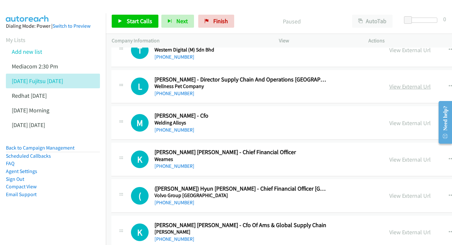
click at [389, 83] on link "View External Url" at bounding box center [409, 87] width 41 height 8
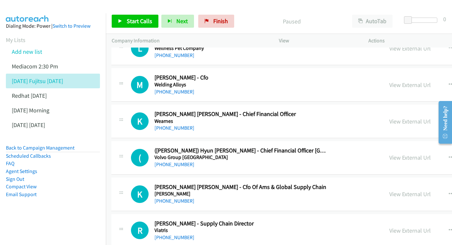
scroll to position [623, 0]
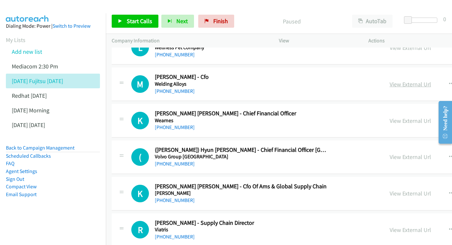
click at [389, 81] on link "View External Url" at bounding box center [409, 85] width 41 height 8
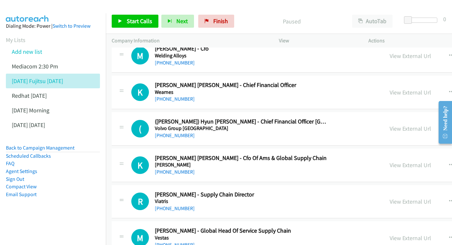
scroll to position [659, 0]
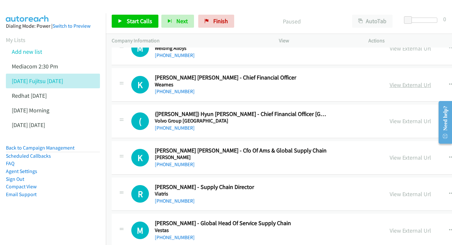
click at [389, 81] on link "View External Url" at bounding box center [409, 85] width 41 height 8
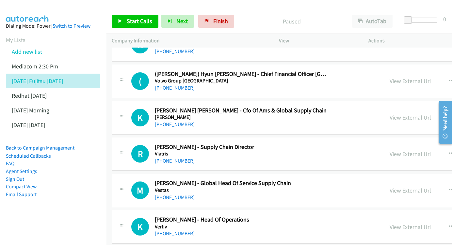
scroll to position [699, 0]
click at [389, 77] on link "View External Url" at bounding box center [409, 81] width 41 height 8
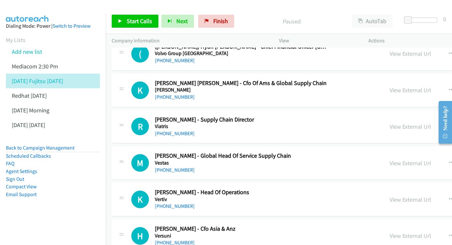
scroll to position [731, 0]
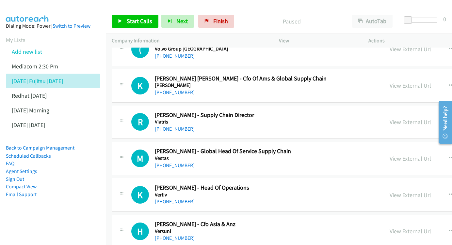
click at [389, 82] on link "View External Url" at bounding box center [409, 86] width 41 height 8
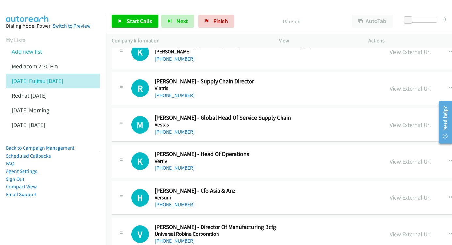
scroll to position [770, 0]
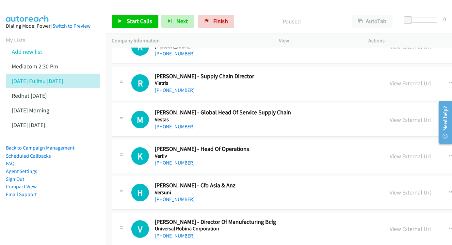
click at [389, 80] on link "View External Url" at bounding box center [409, 84] width 41 height 8
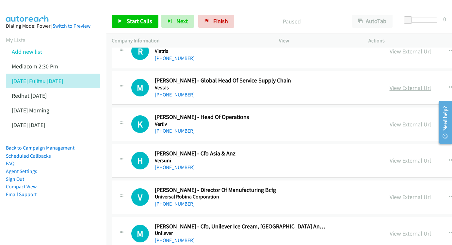
click at [389, 84] on link "View External Url" at bounding box center [409, 88] width 41 height 8
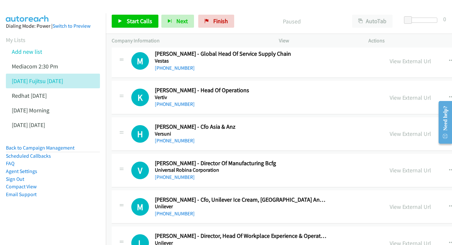
scroll to position [834, 0]
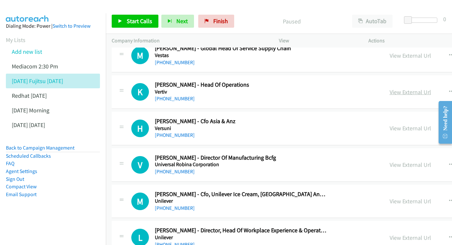
click at [389, 88] on link "View External Url" at bounding box center [409, 92] width 41 height 8
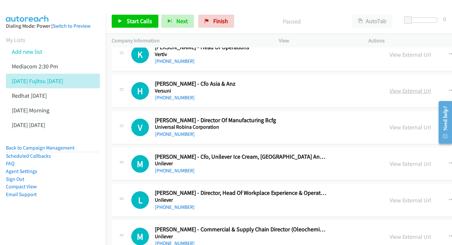
click at [389, 87] on link "View External Url" at bounding box center [409, 91] width 41 height 8
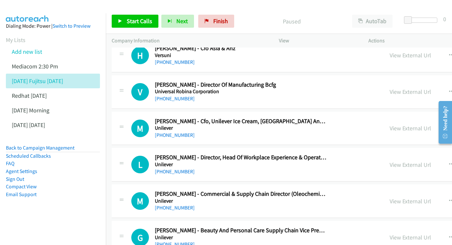
scroll to position [908, 0]
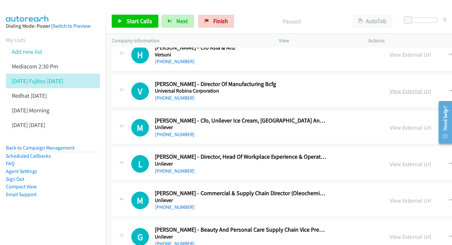
click at [389, 87] on link "View External Url" at bounding box center [409, 91] width 41 height 8
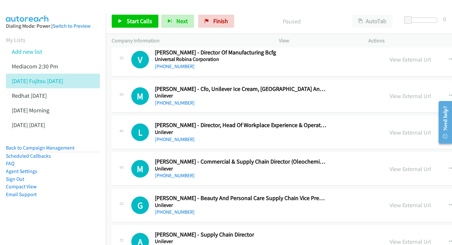
click at [383, 86] on div "View External Url View External Url Schedule/Manage Callback Start Calls Here R…" at bounding box center [454, 97] width 142 height 22
click at [389, 92] on link "View External Url" at bounding box center [409, 96] width 41 height 8
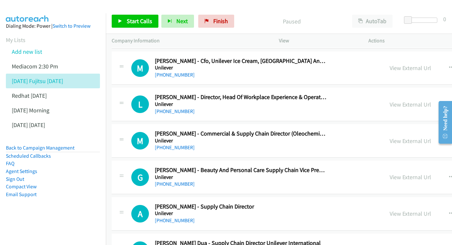
scroll to position [975, 0]
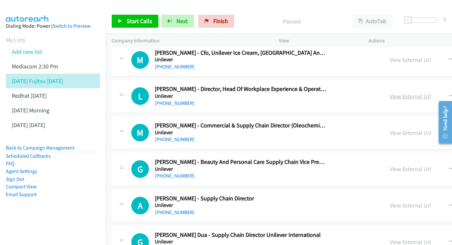
click at [389, 93] on link "View External Url" at bounding box center [409, 97] width 41 height 8
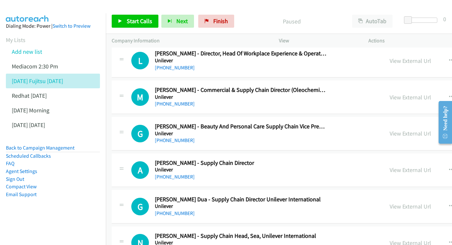
scroll to position [0, 0]
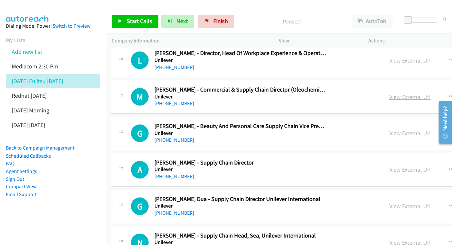
click at [389, 93] on link "View External Url" at bounding box center [409, 97] width 41 height 8
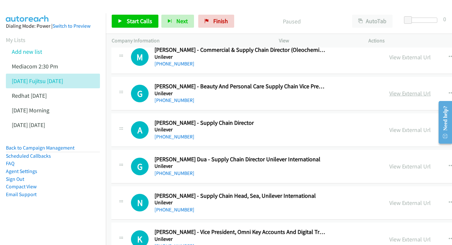
click at [389, 90] on link "View External Url" at bounding box center [409, 94] width 41 height 8
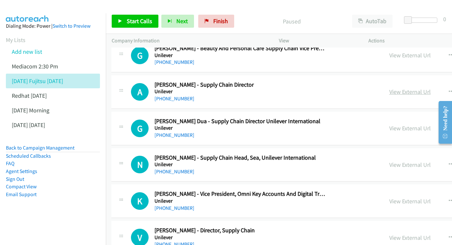
click at [389, 88] on link "View External Url" at bounding box center [409, 92] width 41 height 8
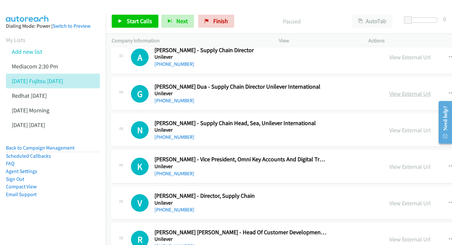
click at [389, 90] on link "View External Url" at bounding box center [409, 94] width 41 height 8
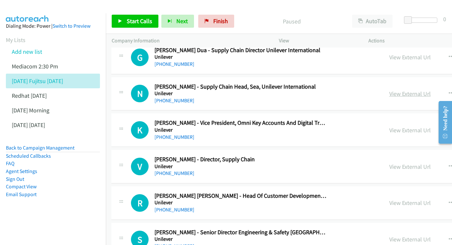
click at [389, 90] on link "View External Url" at bounding box center [409, 94] width 41 height 8
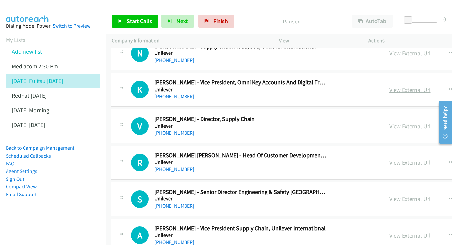
click at [389, 86] on link "View External Url" at bounding box center [409, 90] width 41 height 8
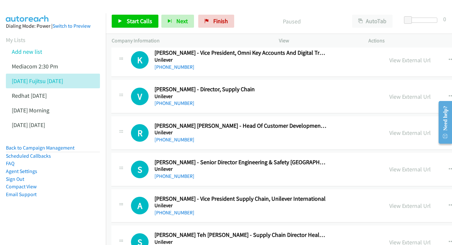
click at [383, 86] on div "View External Url View External Url Schedule/Manage Callback Start Calls Here R…" at bounding box center [454, 97] width 142 height 22
click at [389, 93] on link "View External Url" at bounding box center [409, 97] width 41 height 8
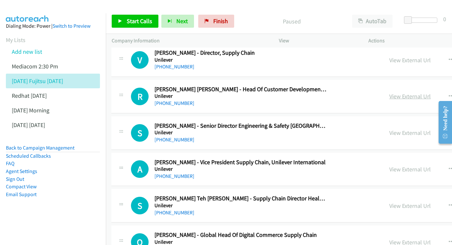
click at [389, 93] on link "View External Url" at bounding box center [409, 97] width 41 height 8
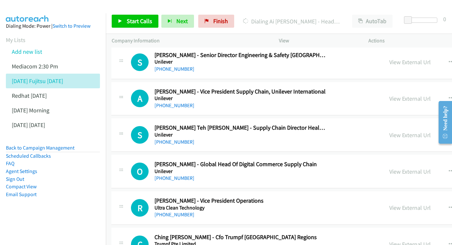
scroll to position [1339, 0]
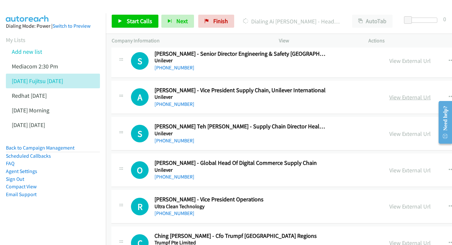
click at [389, 94] on link "View External Url" at bounding box center [409, 98] width 41 height 8
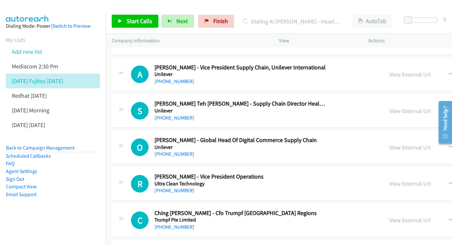
scroll to position [1373, 0]
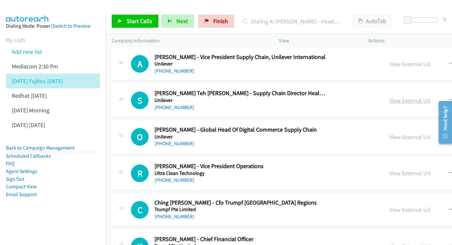
click at [389, 97] on link "View External Url" at bounding box center [409, 101] width 41 height 8
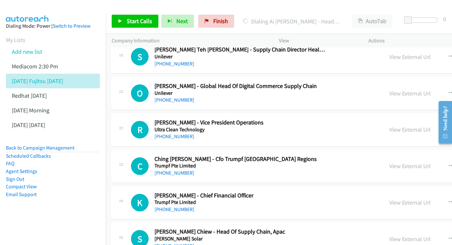
scroll to position [1418, 0]
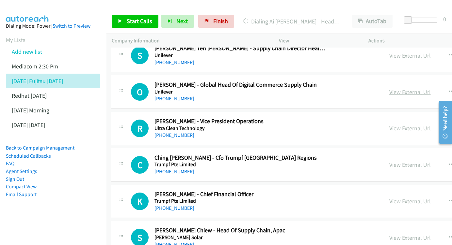
click at [389, 88] on link "View External Url" at bounding box center [409, 92] width 41 height 8
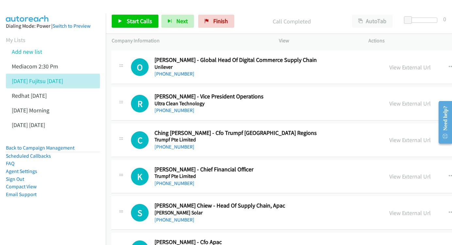
scroll to position [1444, 0]
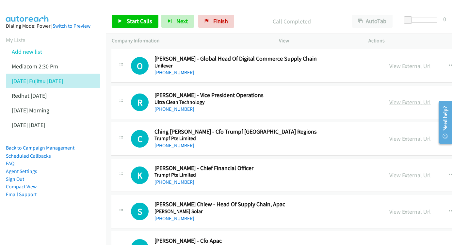
click at [389, 99] on link "View External Url" at bounding box center [409, 103] width 41 height 8
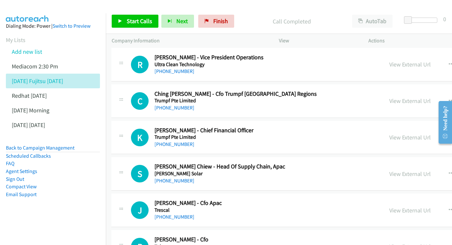
scroll to position [1495, 0]
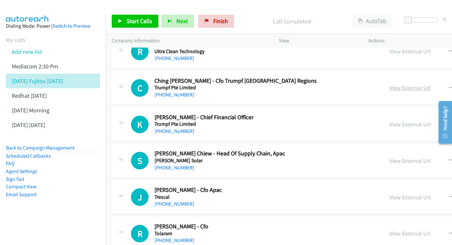
click at [389, 84] on link "View External Url" at bounding box center [409, 88] width 41 height 8
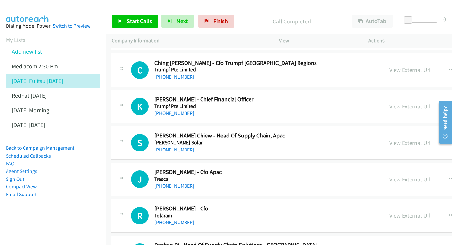
scroll to position [1524, 0]
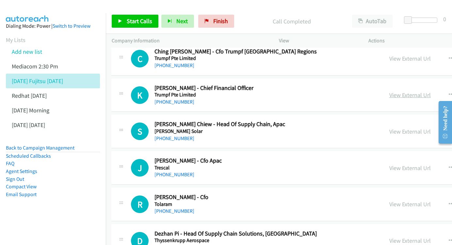
click at [389, 91] on link "View External Url" at bounding box center [409, 95] width 41 height 8
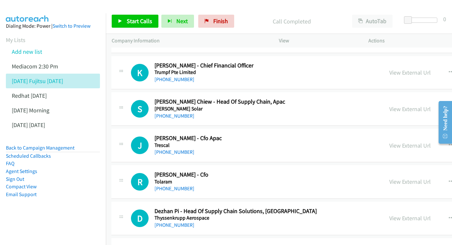
scroll to position [1557, 0]
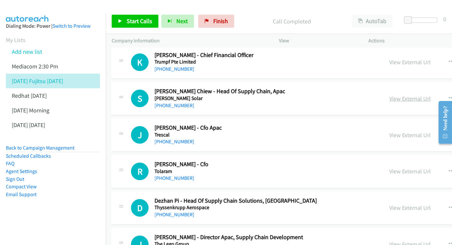
click at [389, 95] on link "View External Url" at bounding box center [409, 99] width 41 height 8
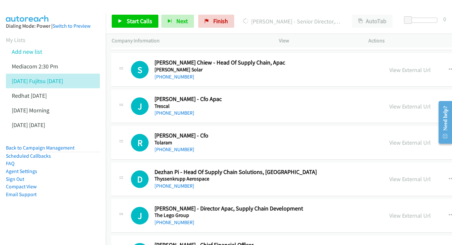
scroll to position [1595, 0]
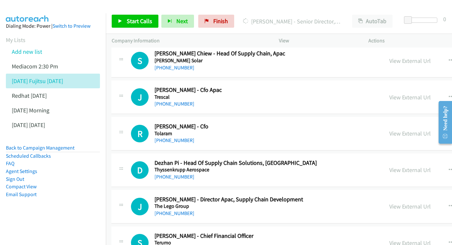
click at [383, 86] on div "View External Url View External Url Schedule/Manage Callback Start Calls Here R…" at bounding box center [454, 97] width 142 height 22
click at [389, 94] on link "View External Url" at bounding box center [409, 98] width 41 height 8
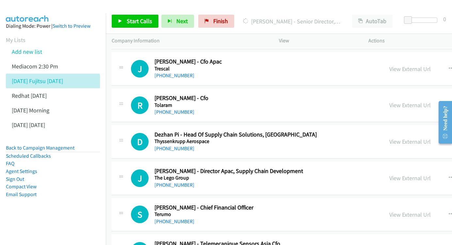
scroll to position [1625, 0]
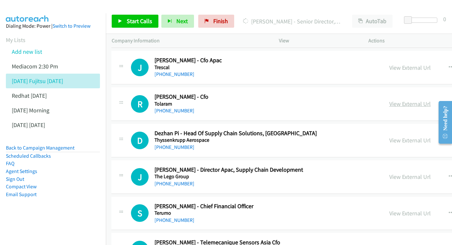
click at [389, 100] on link "View External Url" at bounding box center [409, 104] width 41 height 8
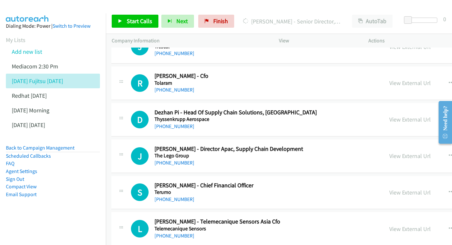
scroll to position [1658, 0]
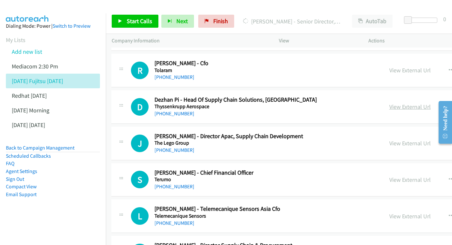
click at [389, 103] on link "View External Url" at bounding box center [409, 107] width 41 height 8
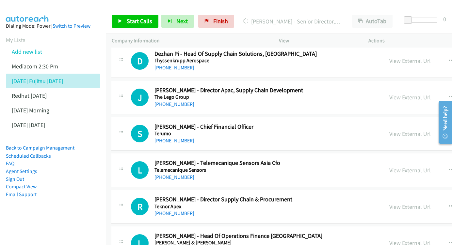
scroll to position [1705, 0]
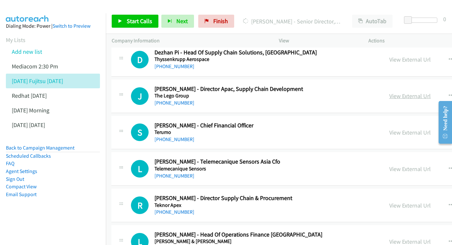
click at [389, 92] on link "View External Url" at bounding box center [409, 96] width 41 height 8
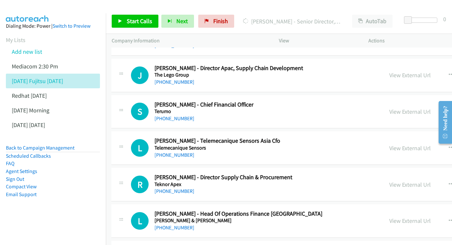
scroll to position [1738, 0]
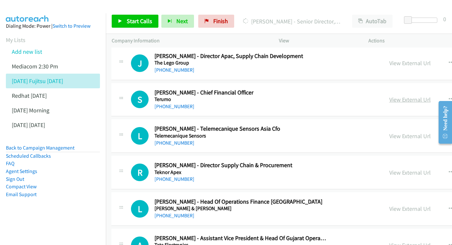
click at [389, 96] on link "View External Url" at bounding box center [409, 100] width 41 height 8
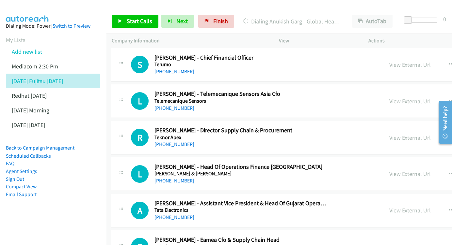
scroll to position [1775, 0]
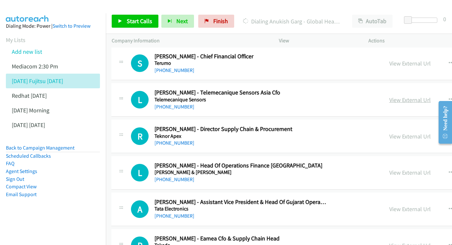
click at [389, 96] on link "View External Url" at bounding box center [409, 100] width 41 height 8
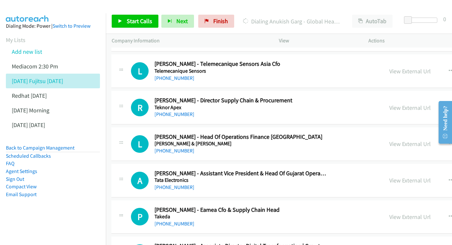
scroll to position [1805, 0]
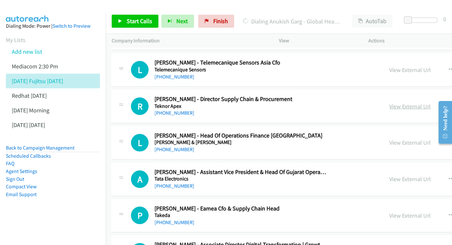
click at [389, 103] on link "View External Url" at bounding box center [409, 107] width 41 height 8
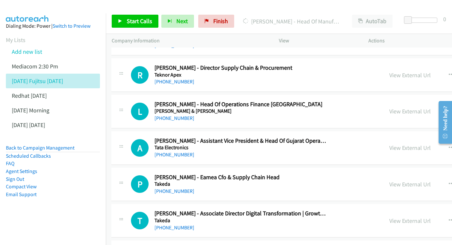
scroll to position [1847, 0]
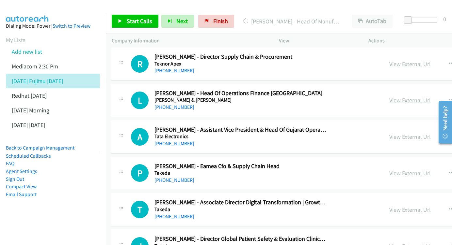
click at [389, 97] on link "View External Url" at bounding box center [409, 101] width 41 height 8
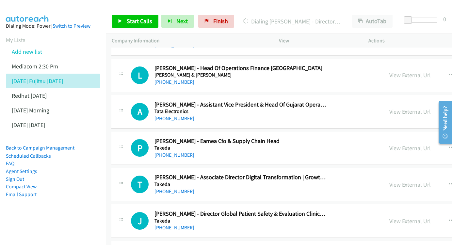
scroll to position [1883, 0]
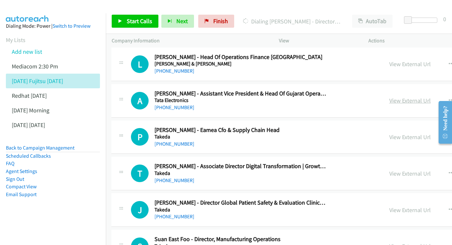
click at [389, 97] on link "View External Url" at bounding box center [409, 101] width 41 height 8
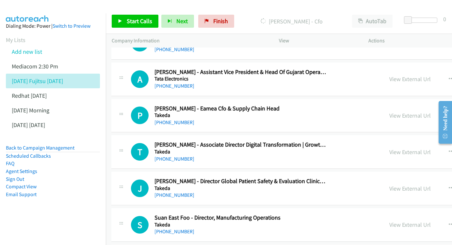
scroll to position [1917, 0]
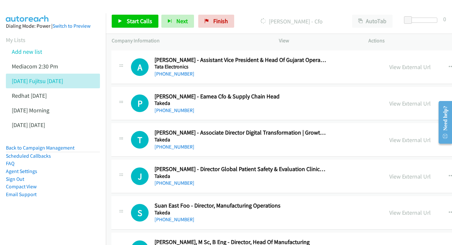
click at [383, 93] on div "View External Url View External Url Schedule/Manage Callback Start Calls Here R…" at bounding box center [454, 104] width 142 height 22
click at [389, 99] on div "View External Url" at bounding box center [409, 103] width 41 height 9
click at [389, 100] on link "View External Url" at bounding box center [409, 104] width 41 height 8
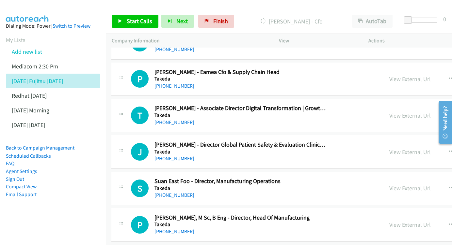
scroll to position [1943, 0]
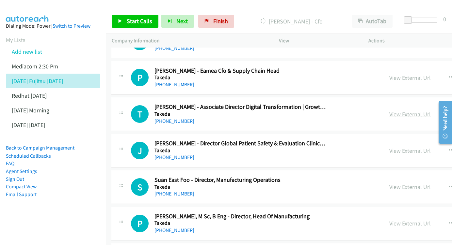
click at [389, 111] on link "View External Url" at bounding box center [409, 115] width 41 height 8
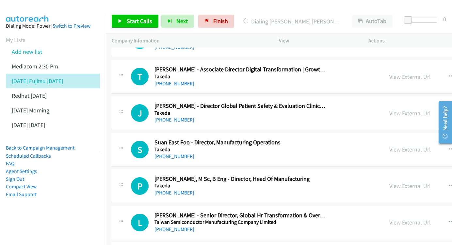
scroll to position [1992, 0]
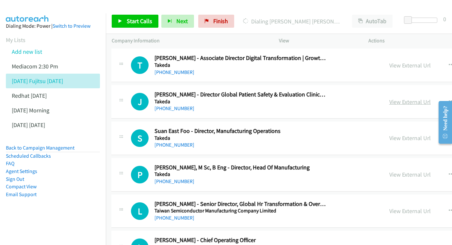
click at [389, 98] on link "View External Url" at bounding box center [409, 102] width 41 height 8
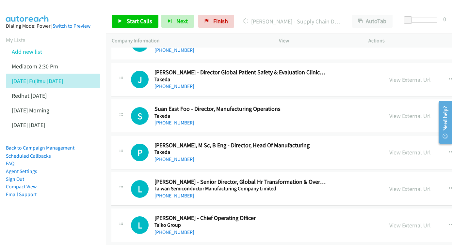
scroll to position [2025, 0]
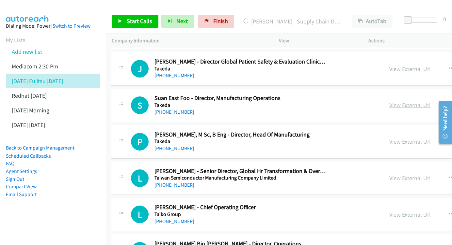
click at [389, 101] on link "View External Url" at bounding box center [409, 105] width 41 height 8
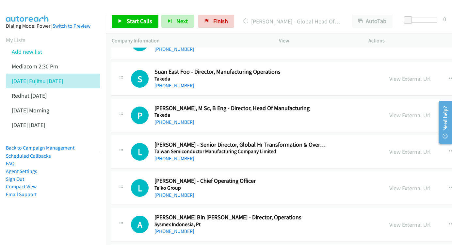
scroll to position [2052, 0]
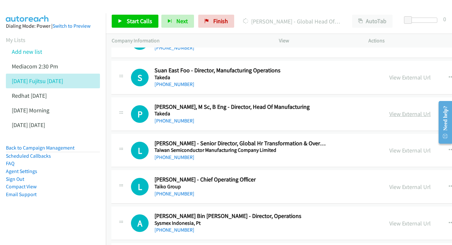
click at [389, 110] on link "View External Url" at bounding box center [409, 114] width 41 height 8
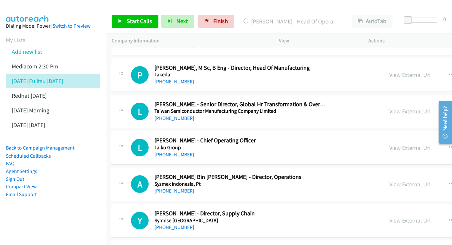
scroll to position [2093, 0]
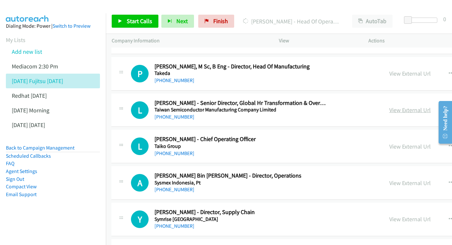
click at [389, 106] on link "View External Url" at bounding box center [409, 110] width 41 height 8
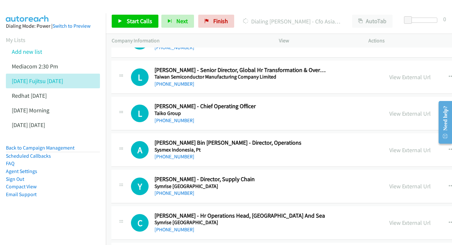
scroll to position [2127, 0]
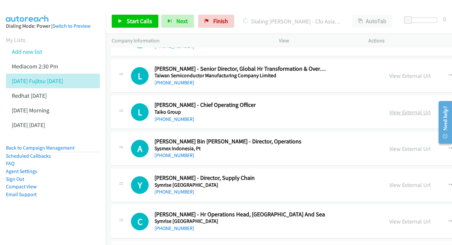
click at [389, 109] on link "View External Url" at bounding box center [409, 113] width 41 height 8
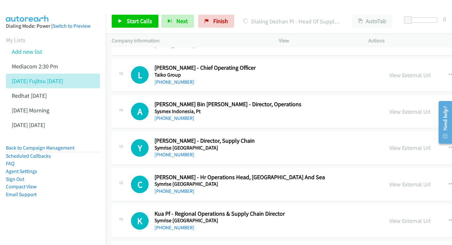
scroll to position [2166, 0]
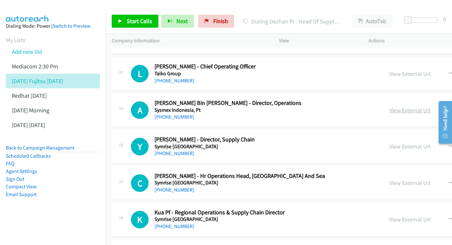
click at [389, 107] on link "View External Url" at bounding box center [409, 111] width 41 height 8
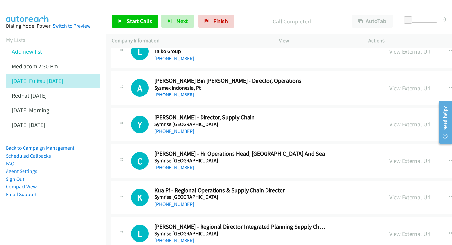
scroll to position [2200, 0]
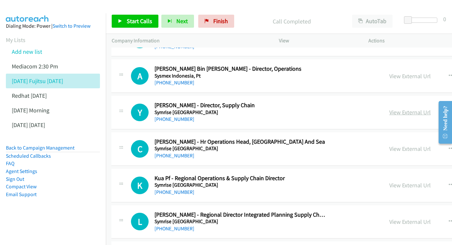
click at [389, 109] on link "View External Url" at bounding box center [409, 113] width 41 height 8
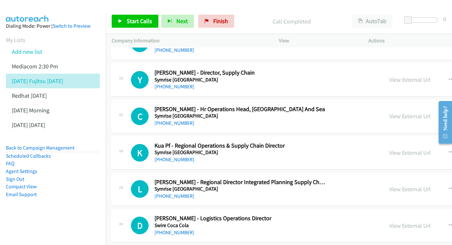
scroll to position [2234, 0]
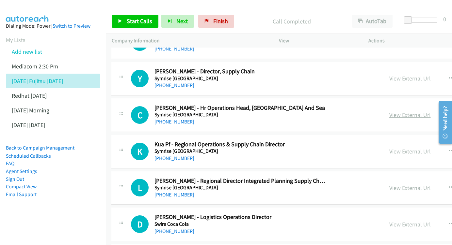
click at [389, 111] on link "View External Url" at bounding box center [409, 115] width 41 height 8
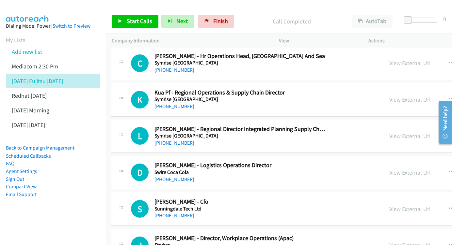
scroll to position [2284, 0]
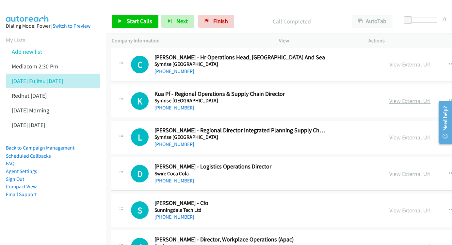
click at [389, 97] on link "View External Url" at bounding box center [409, 101] width 41 height 8
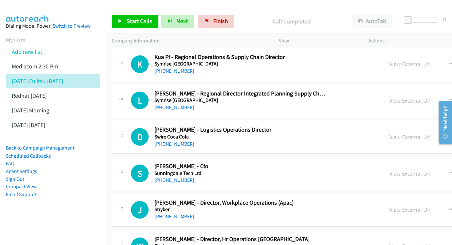
scroll to position [2323, 0]
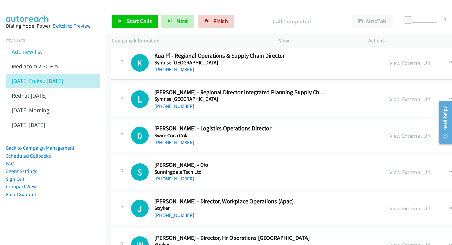
click at [389, 96] on link "View External Url" at bounding box center [409, 100] width 41 height 8
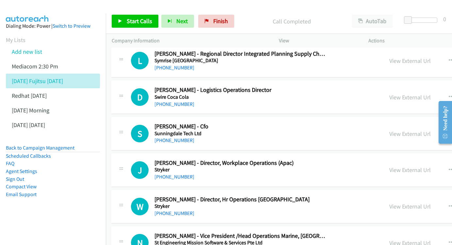
scroll to position [2360, 0]
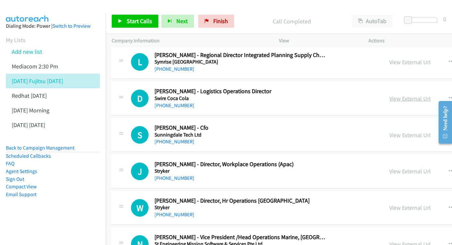
click at [389, 95] on link "View External Url" at bounding box center [409, 99] width 41 height 8
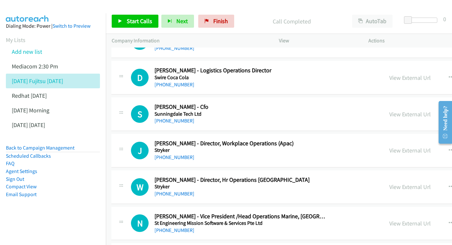
scroll to position [2382, 0]
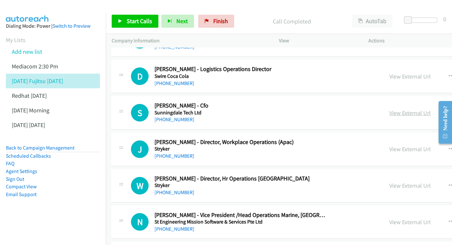
click at [389, 109] on link "View External Url" at bounding box center [409, 113] width 41 height 8
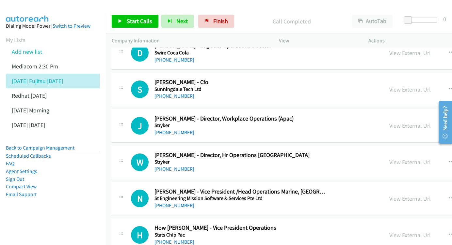
scroll to position [2418, 0]
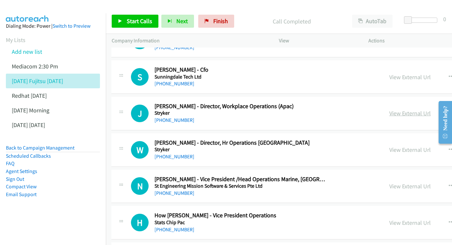
click at [389, 110] on link "View External Url" at bounding box center [409, 114] width 41 height 8
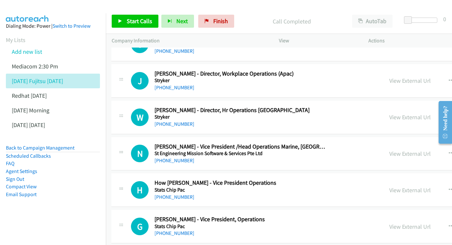
scroll to position [2452, 0]
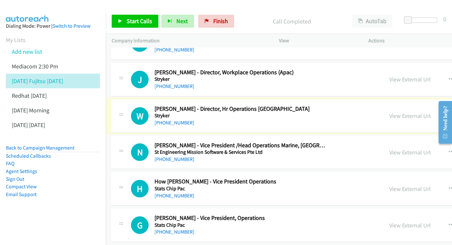
click at [389, 112] on div "View External Url" at bounding box center [409, 116] width 41 height 9
drag, startPoint x: 351, startPoint y: 71, endPoint x: 179, endPoint y: 51, distance: 172.9
